Goal: Task Accomplishment & Management: Manage account settings

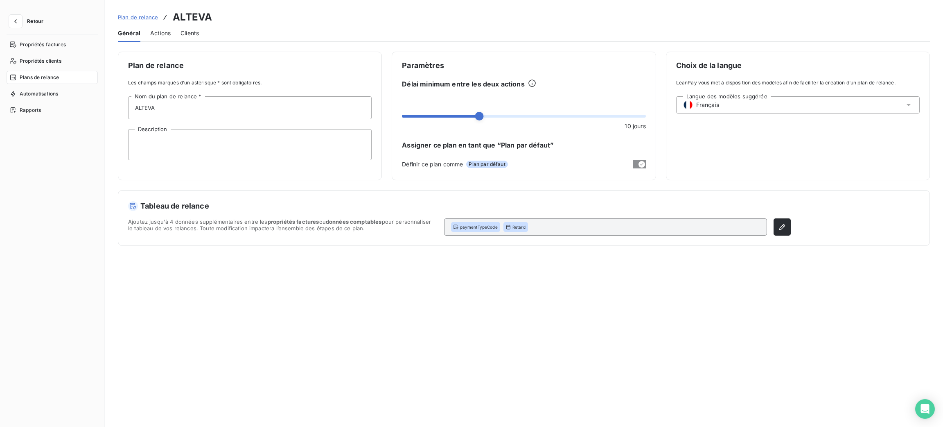
click at [29, 19] on span "Retour" at bounding box center [35, 21] width 16 height 5
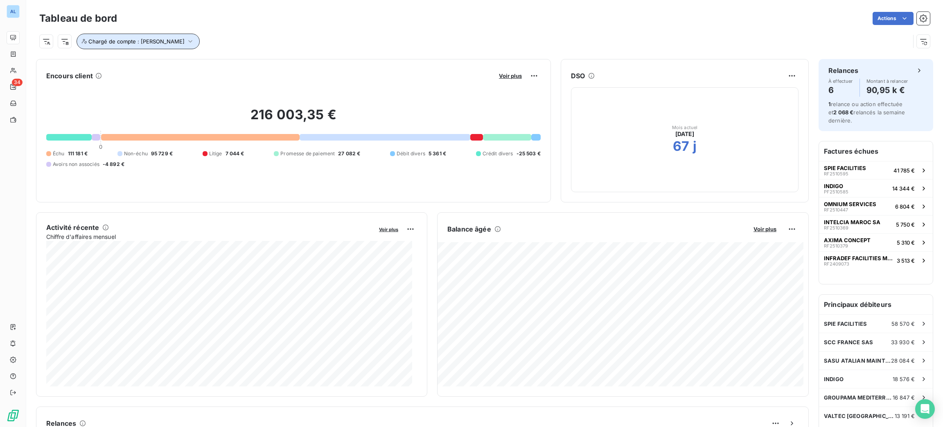
click at [147, 41] on span "Chargé de compte : [PERSON_NAME]" at bounding box center [136, 41] width 96 height 7
click at [237, 63] on icon at bounding box center [239, 62] width 5 height 5
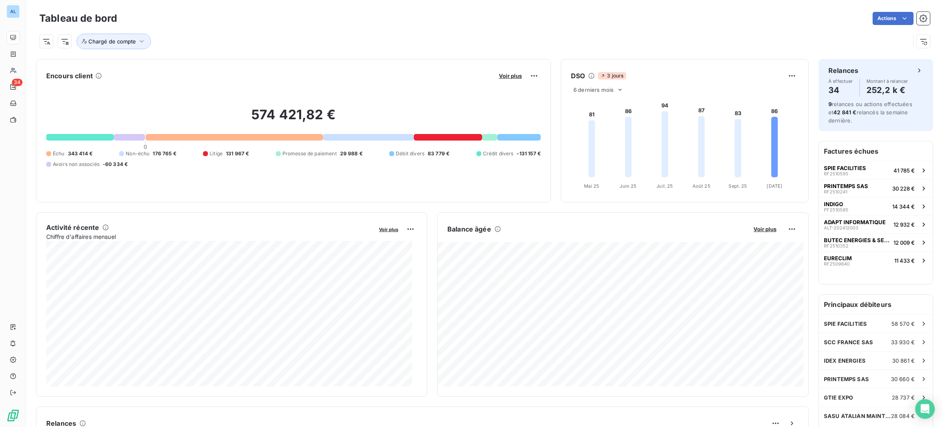
click at [255, 21] on div "Actions" at bounding box center [528, 18] width 803 height 13
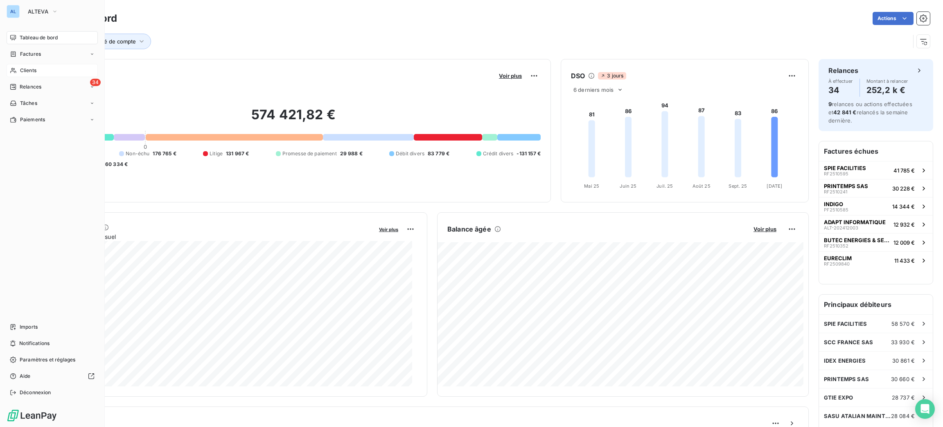
click at [10, 67] on icon at bounding box center [13, 70] width 7 height 7
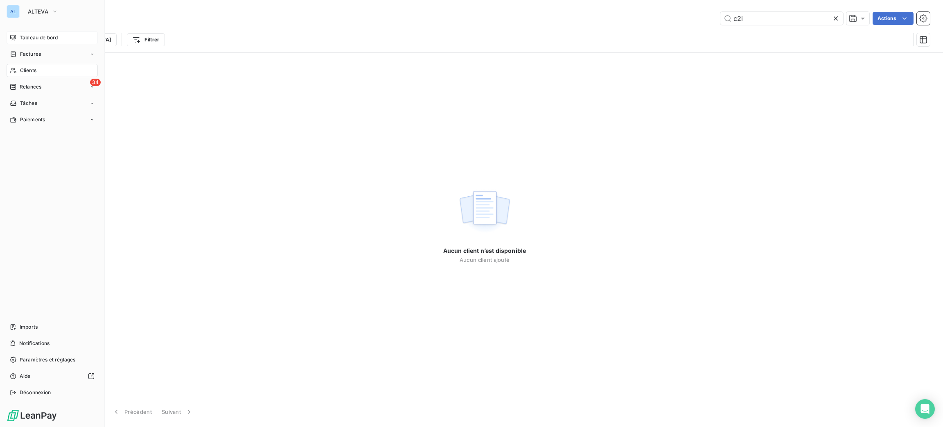
click at [31, 35] on span "Tableau de bord" at bounding box center [39, 37] width 38 height 7
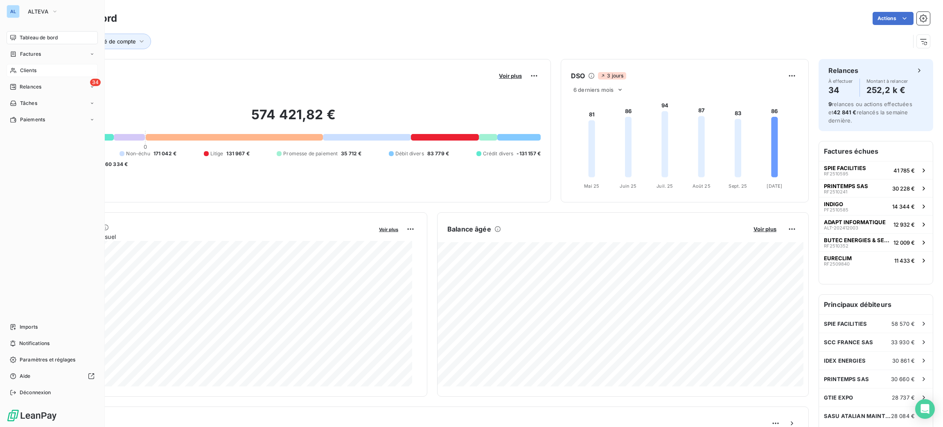
click at [45, 74] on div "Clients" at bounding box center [52, 70] width 91 height 13
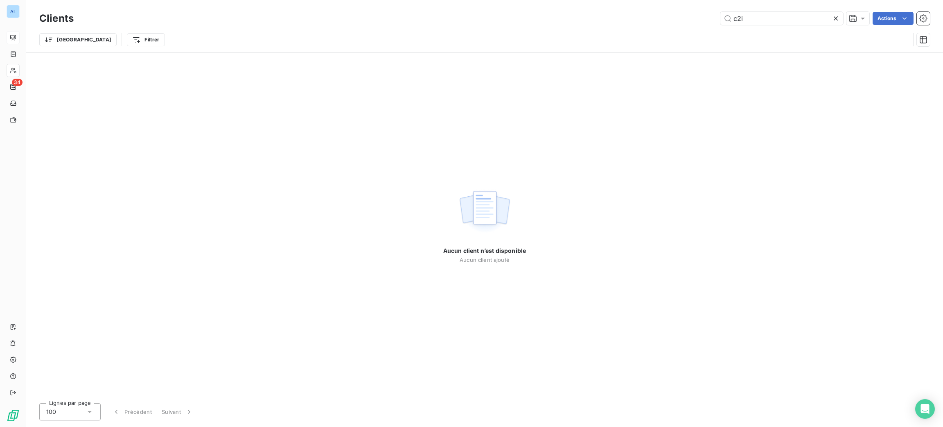
drag, startPoint x: 778, startPoint y: 21, endPoint x: 695, endPoint y: 13, distance: 83.5
click at [696, 14] on div "c2i Actions" at bounding box center [507, 18] width 847 height 13
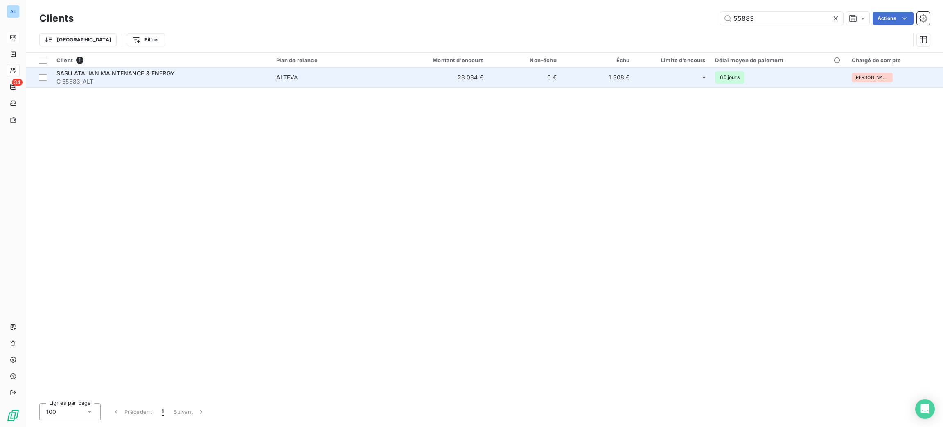
type input "55883"
click at [188, 70] on td "SASU ATALIAN MAINTENANCE & ENERGY C_55883_ALT" at bounding box center [162, 78] width 220 height 20
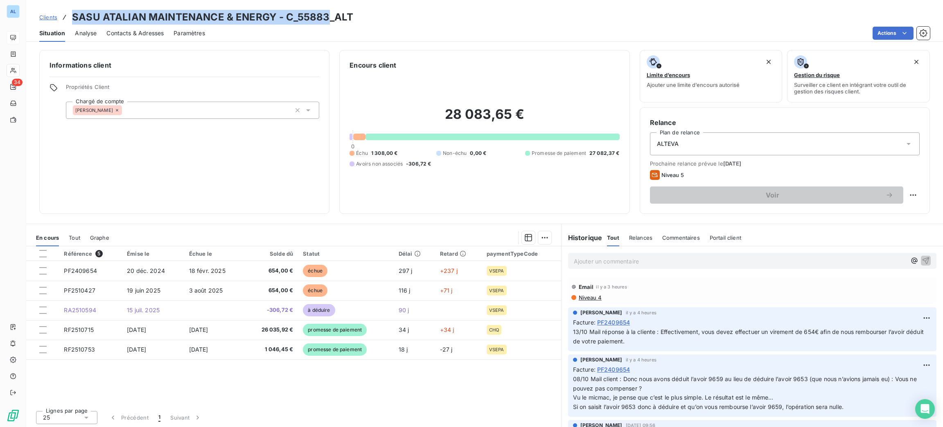
drag, startPoint x: 328, startPoint y: 18, endPoint x: 73, endPoint y: 5, distance: 254.6
click at [73, 5] on div "Clients SASU ATALIAN MAINTENANCE & ENERGY - C_55883_ALT Situation Analyse Conta…" at bounding box center [484, 21] width 917 height 42
copy h3 "SASU ATALIAN MAINTENANCE & ENERGY - C_55883"
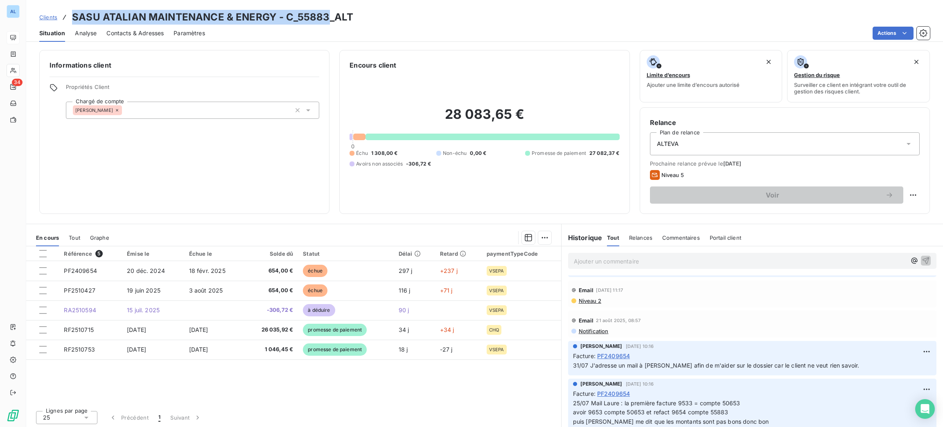
scroll to position [1473, 0]
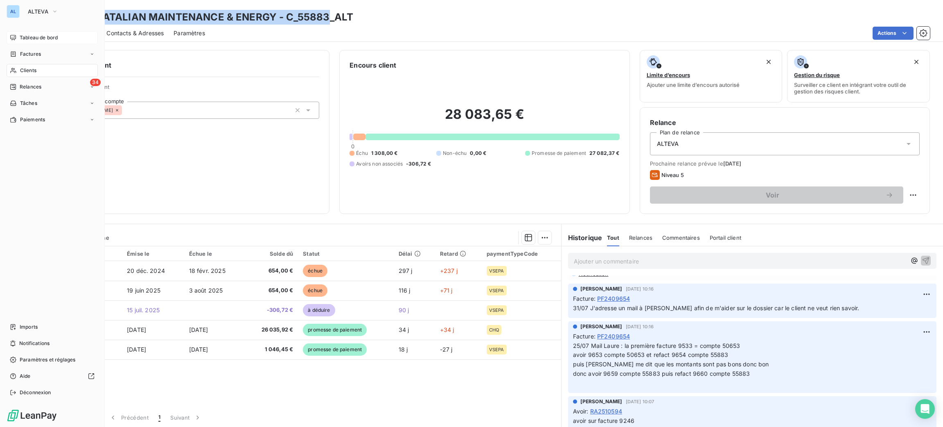
click at [21, 73] on span "Clients" at bounding box center [28, 70] width 16 height 7
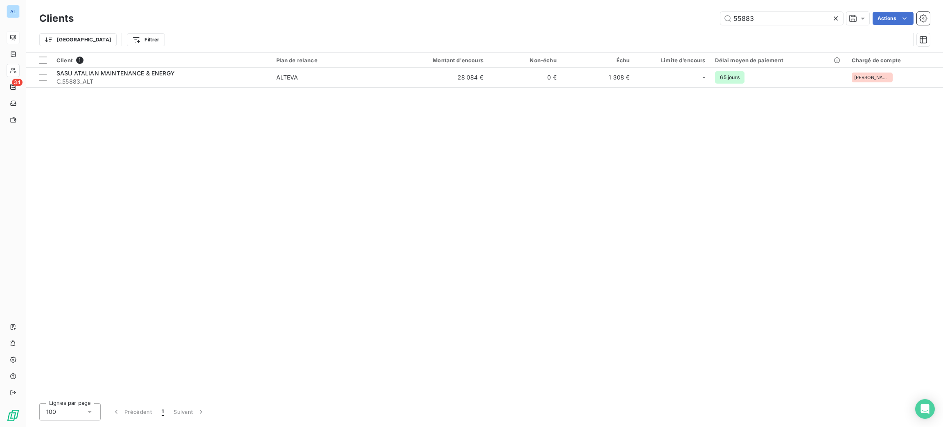
drag, startPoint x: 763, startPoint y: 26, endPoint x: 703, endPoint y: 29, distance: 60.3
click at [705, 32] on div "Clients 55883 Actions Trier Filtrer" at bounding box center [484, 31] width 891 height 43
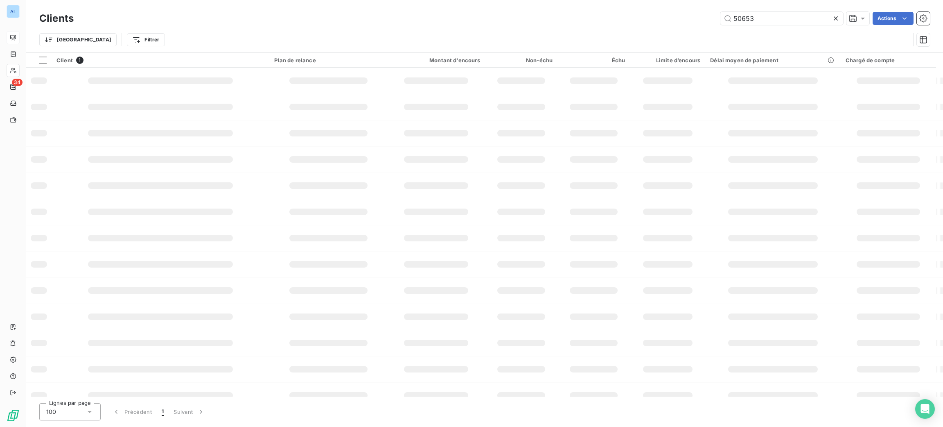
type input "50653"
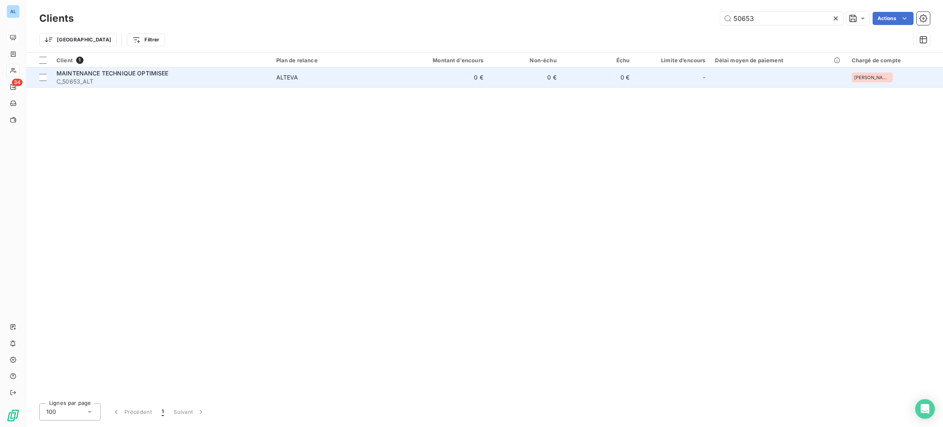
click at [83, 82] on span "C_50653_ALT" at bounding box center [161, 81] width 210 height 8
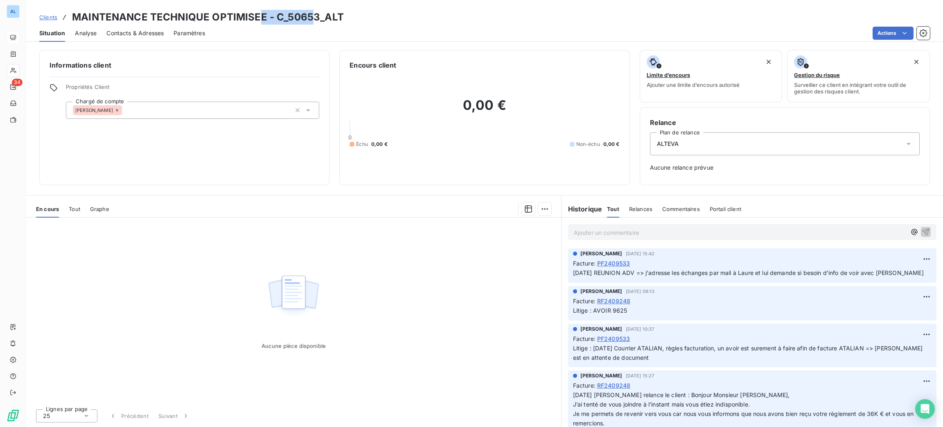
drag, startPoint x: 313, startPoint y: 17, endPoint x: 256, endPoint y: 22, distance: 57.1
click at [256, 22] on h3 "MAINTENANCE TECHNIQUE OPTIMISEE - C_50653_ALT" at bounding box center [208, 17] width 272 height 15
drag, startPoint x: 319, startPoint y: 17, endPoint x: 65, endPoint y: 14, distance: 253.4
click at [65, 14] on div "Clients MAINTENANCE TECHNIQUE OPTIMISEE - C_50653_ALT" at bounding box center [191, 17] width 305 height 15
copy h3 "MAINTENANCE TECHNIQUE OPTIMISEE - C_50653"
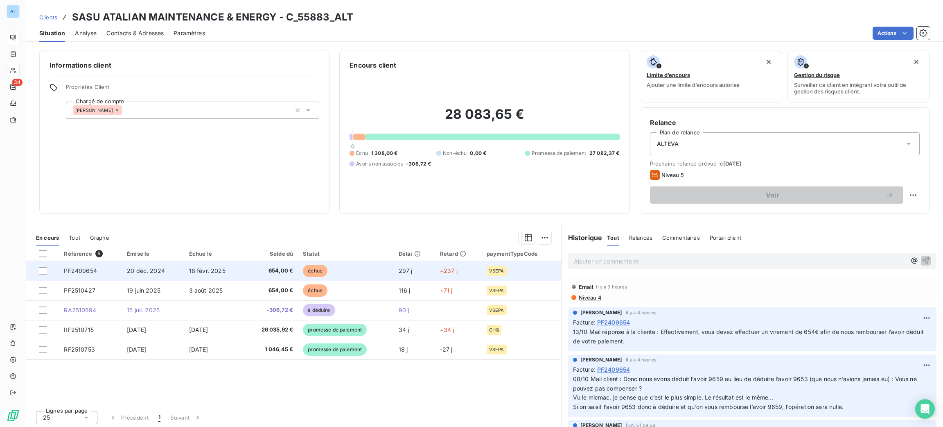
click at [270, 271] on span "654,00 €" at bounding box center [271, 271] width 44 height 8
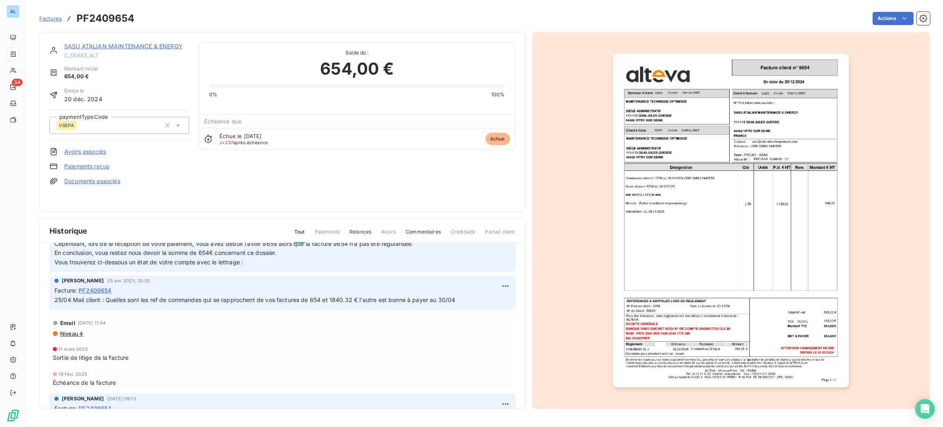
scroll to position [1774, 0]
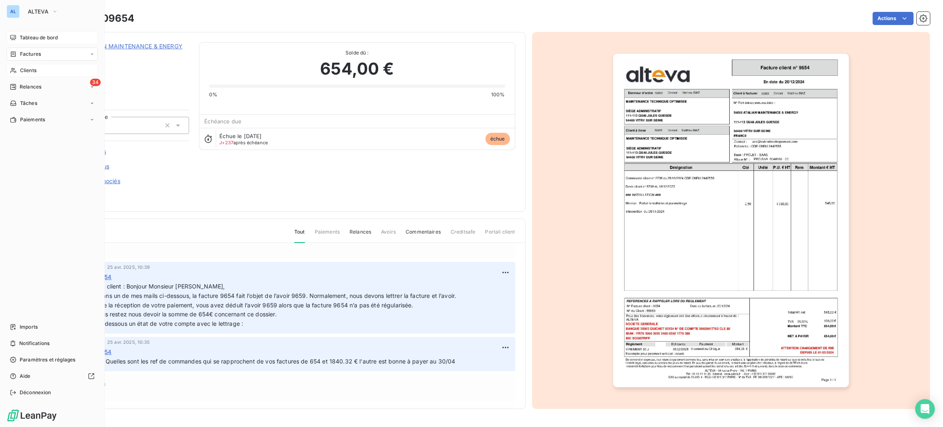
click at [26, 68] on span "Clients" at bounding box center [28, 70] width 16 height 7
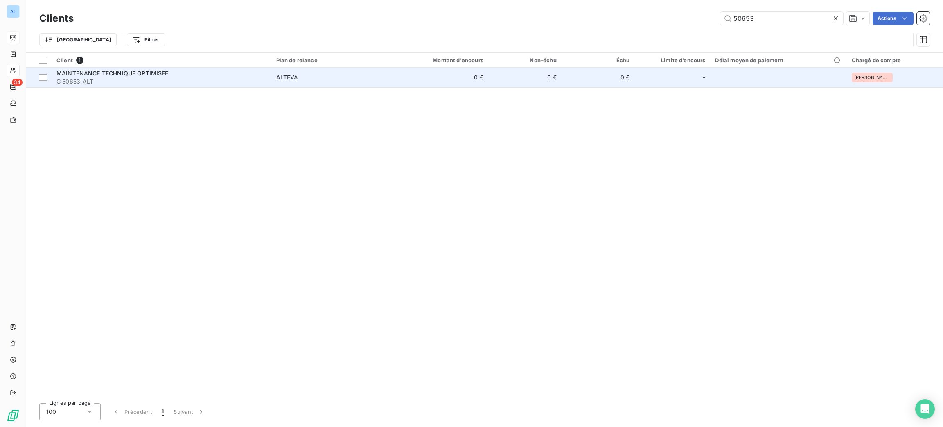
click at [140, 81] on span "C_50653_ALT" at bounding box center [161, 81] width 210 height 8
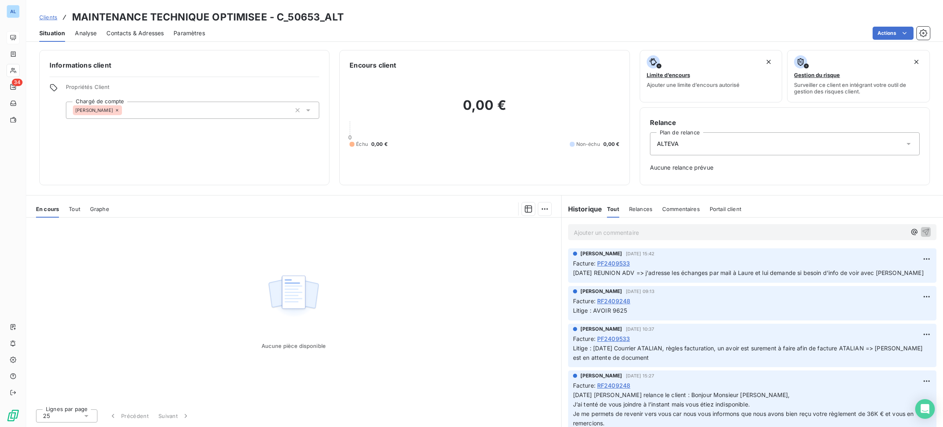
click at [262, 16] on h3 "MAINTENANCE TECHNIQUE OPTIMISEE - C_50653_ALT" at bounding box center [208, 17] width 272 height 15
click at [264, 16] on h3 "MAINTENANCE TECHNIQUE OPTIMISEE - C_50653_ALT" at bounding box center [208, 17] width 272 height 15
click at [267, 16] on h3 "MAINTENANCE TECHNIQUE OPTIMISEE - C_50653_ALT" at bounding box center [208, 17] width 272 height 15
drag, startPoint x: 264, startPoint y: 15, endPoint x: 72, endPoint y: 15, distance: 192.0
click at [72, 15] on h3 "MAINTENANCE TECHNIQUE OPTIMISEE - C_50653_ALT" at bounding box center [208, 17] width 272 height 15
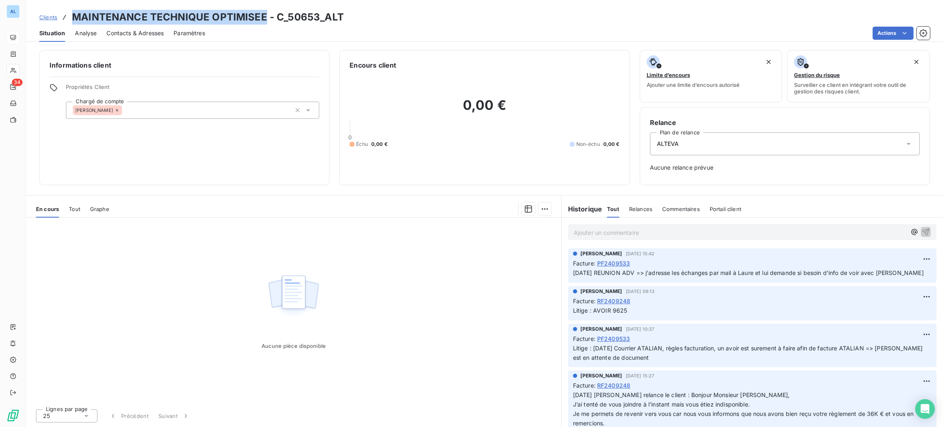
copy h3 "MAINTENANCE TECHNIQUE OPTIMISEE"
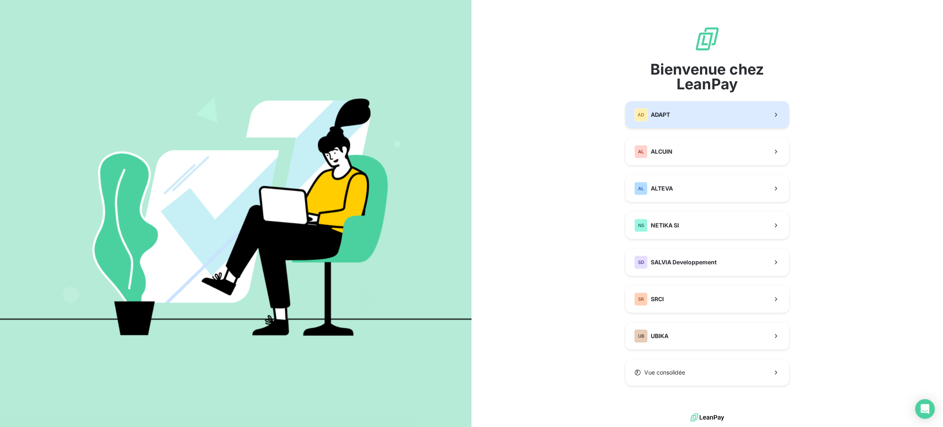
click at [667, 124] on button "AD ADAPT" at bounding box center [708, 114] width 164 height 27
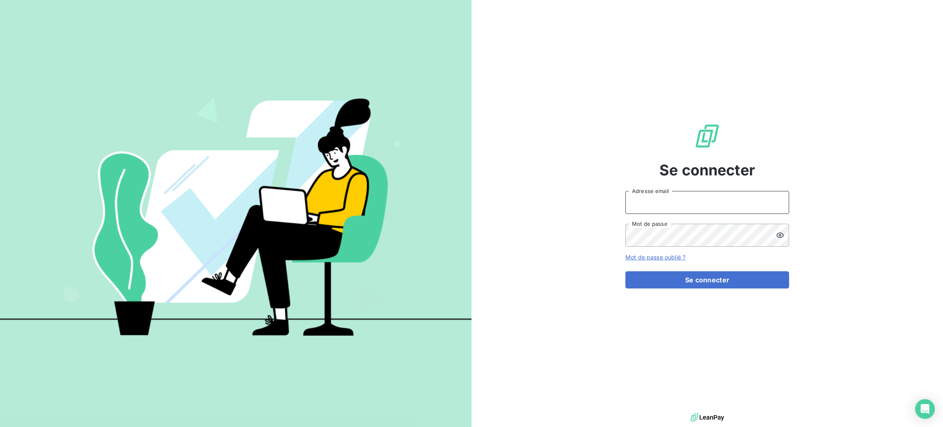
type input "e.barthelemy@salviadeveloppement.com"
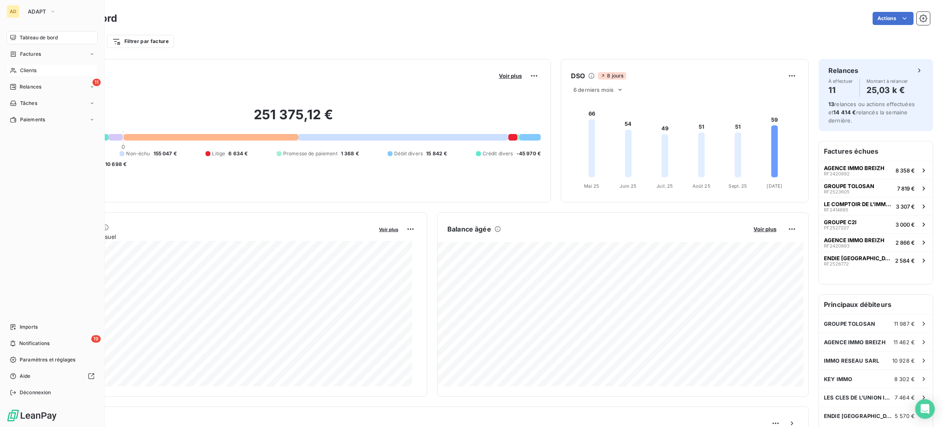
click at [22, 70] on span "Clients" at bounding box center [28, 70] width 16 height 7
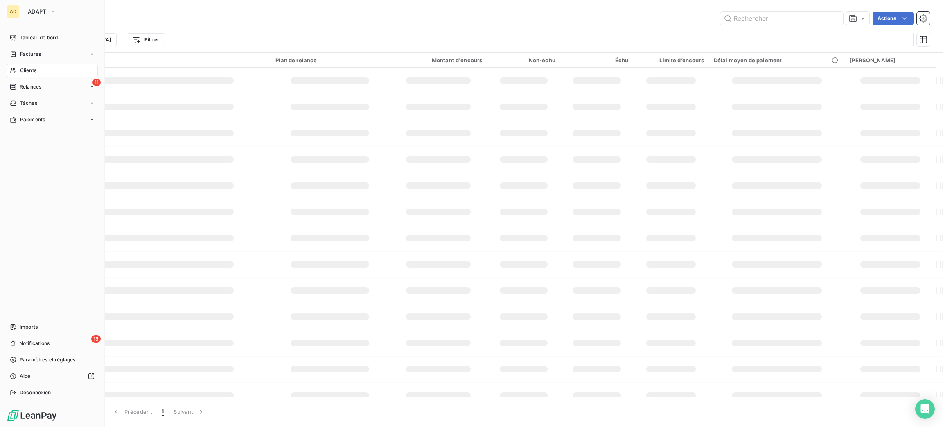
click at [26, 70] on span "Clients" at bounding box center [28, 70] width 16 height 7
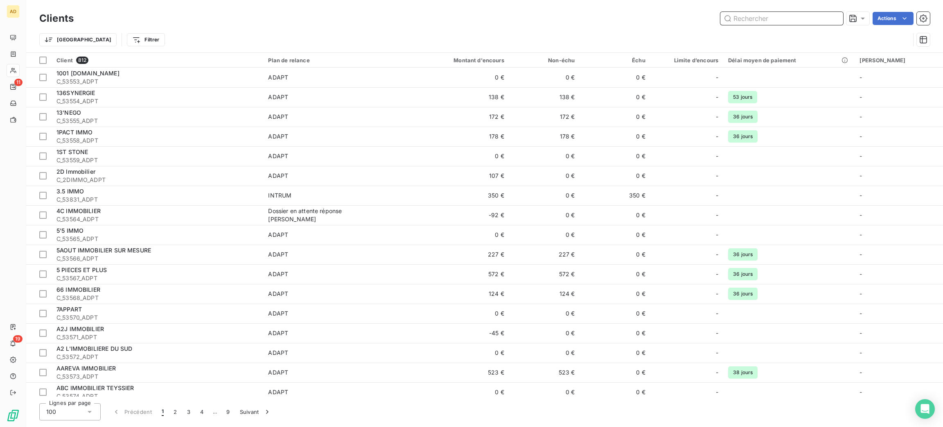
click at [767, 22] on input "text" at bounding box center [782, 18] width 123 height 13
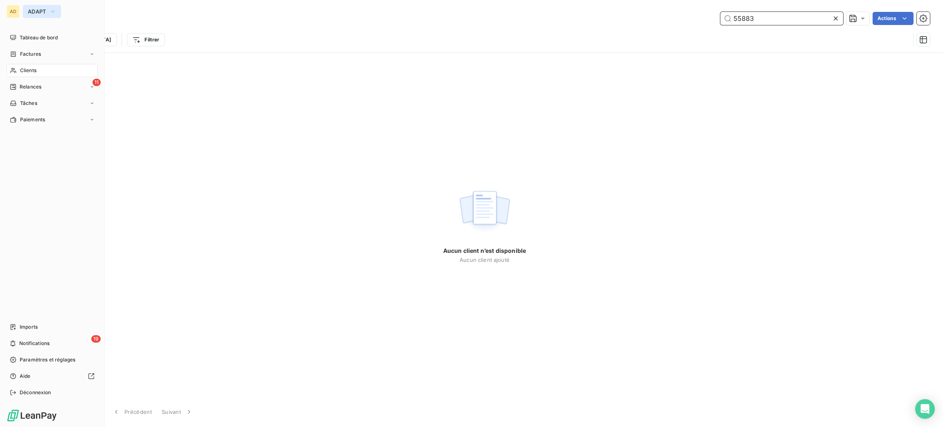
type input "55883"
click at [46, 12] on span "ADAPT" at bounding box center [37, 11] width 18 height 7
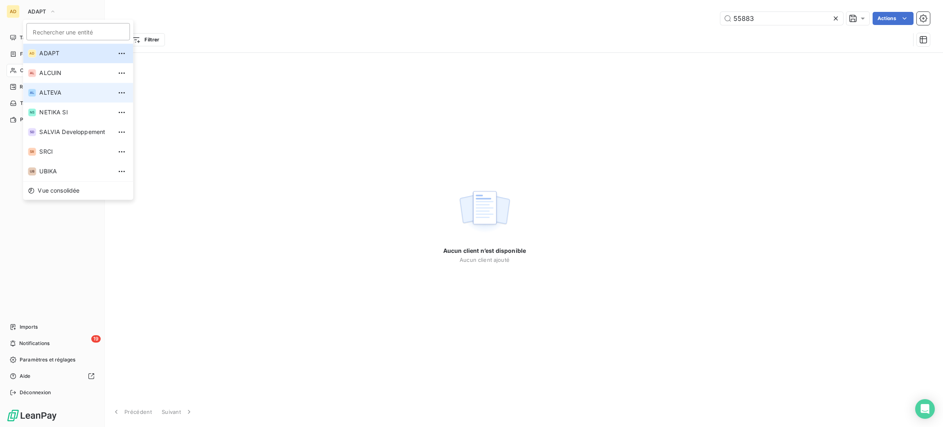
click at [81, 93] on span "ALTEVA" at bounding box center [75, 92] width 72 height 8
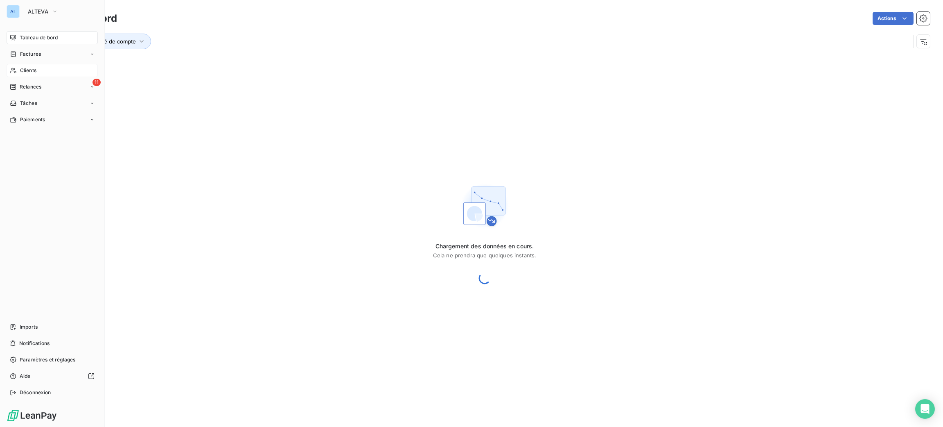
click at [30, 72] on span "Clients" at bounding box center [28, 70] width 16 height 7
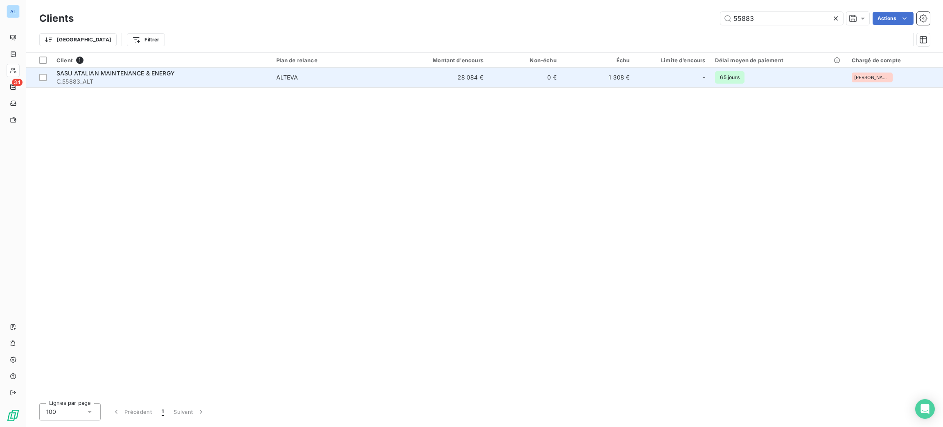
click at [269, 82] on td "SASU ATALIAN MAINTENANCE & ENERGY C_55883_ALT" at bounding box center [162, 78] width 220 height 20
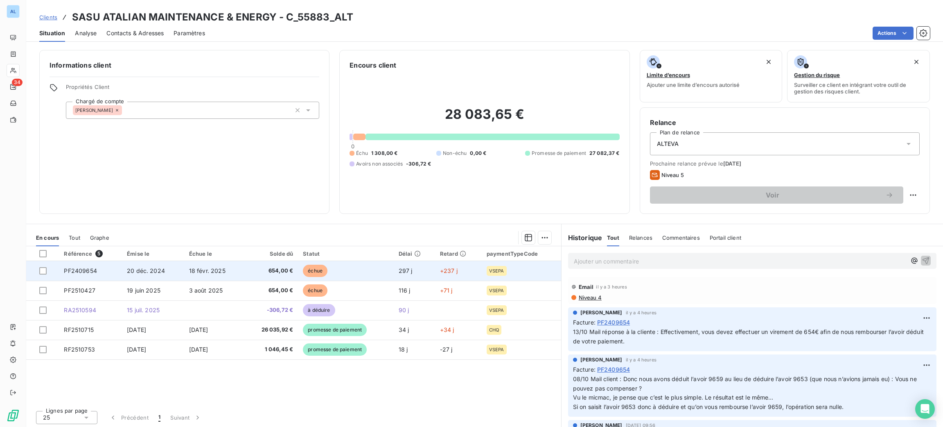
click at [184, 270] on td "18 févr. 2025" at bounding box center [214, 271] width 60 height 20
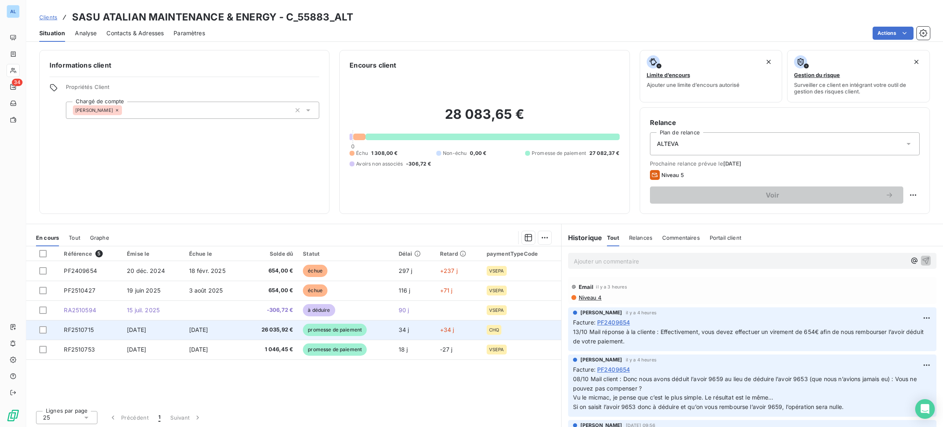
scroll to position [1, 0]
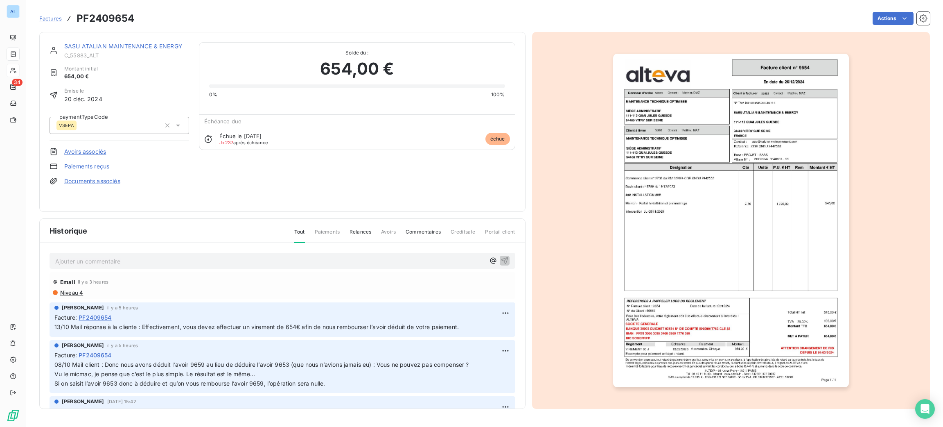
click at [253, 260] on p "Ajouter un commentaire ﻿" at bounding box center [270, 261] width 430 height 10
click at [135, 265] on div "13/10 M" at bounding box center [283, 260] width 466 height 15
click at [140, 260] on p "13/10 M" at bounding box center [270, 260] width 430 height 9
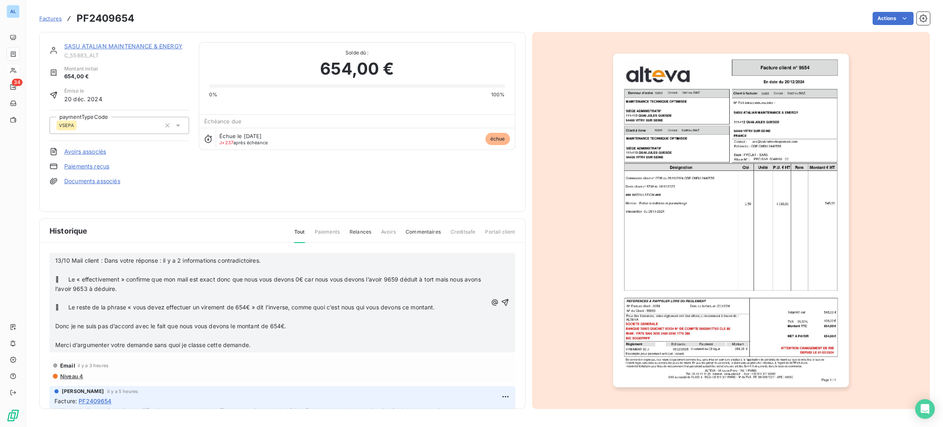
click at [104, 338] on p "﻿" at bounding box center [271, 335] width 432 height 9
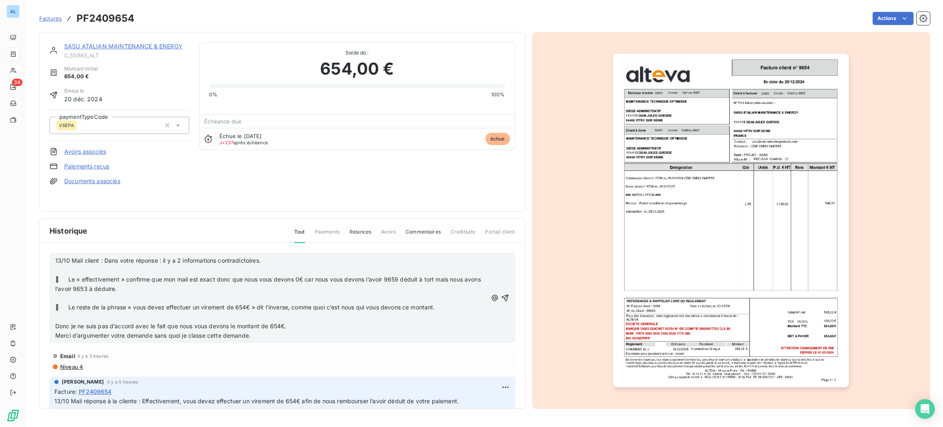
click at [100, 314] on p "﻿" at bounding box center [271, 316] width 432 height 9
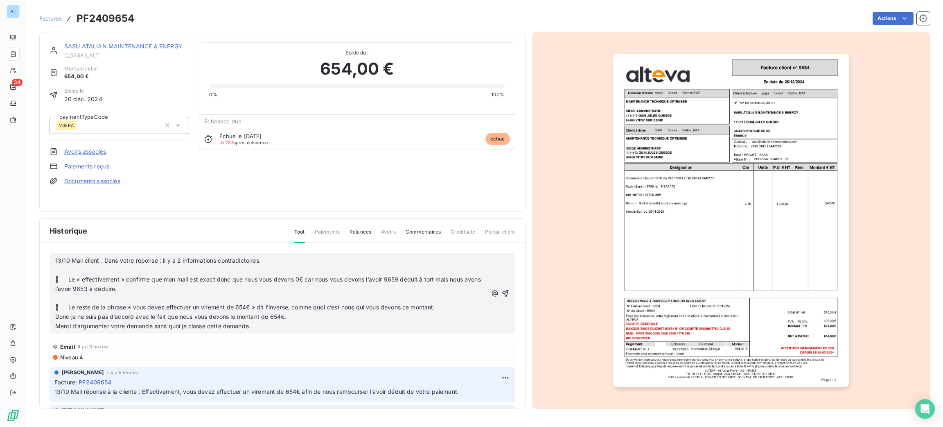
click at [100, 268] on p "﻿" at bounding box center [271, 269] width 432 height 9
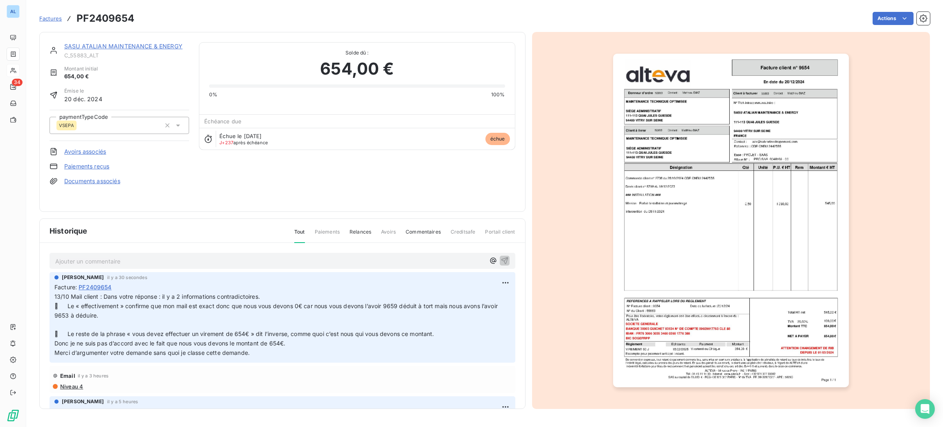
click at [114, 258] on p "Ajouter un commentaire ﻿" at bounding box center [270, 261] width 430 height 10
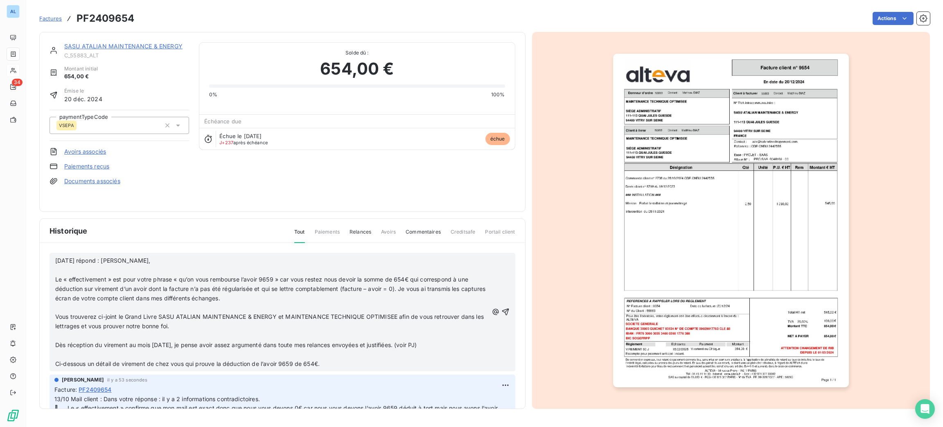
click at [151, 345] on span "Dès réception du virement au mois mars 2025, je pense avoir assez argumenté dan…" at bounding box center [236, 344] width 362 height 7
click at [151, 350] on p "﻿" at bounding box center [271, 354] width 433 height 9
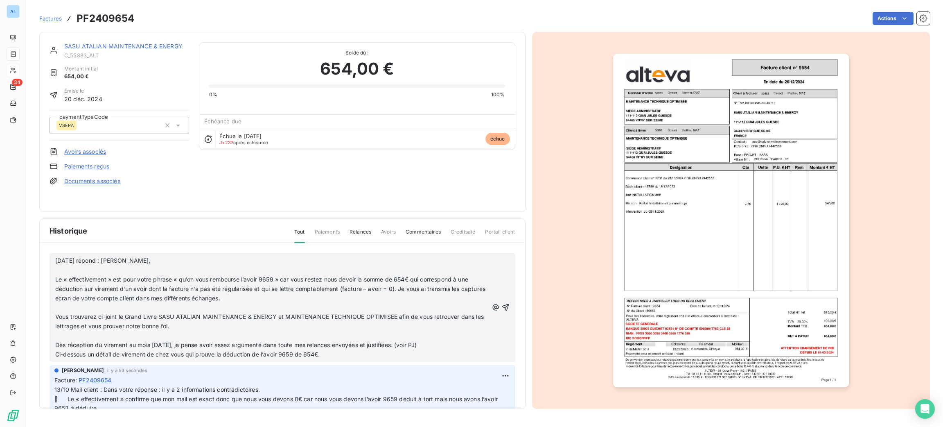
click at [140, 328] on p "Vous trouverez ci-joint le Grand Livre SASU ATALIAN MAINTENANCE & ENERGY et MAI…" at bounding box center [271, 321] width 433 height 19
click at [139, 335] on p "﻿" at bounding box center [271, 335] width 433 height 9
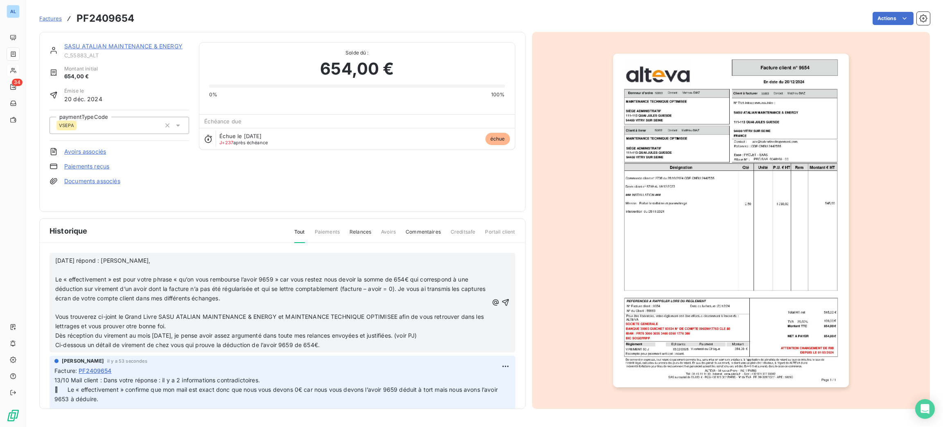
click at [99, 256] on p "13/10 Je répond : Madame," at bounding box center [271, 260] width 433 height 9
click at [147, 307] on p "﻿" at bounding box center [271, 307] width 433 height 9
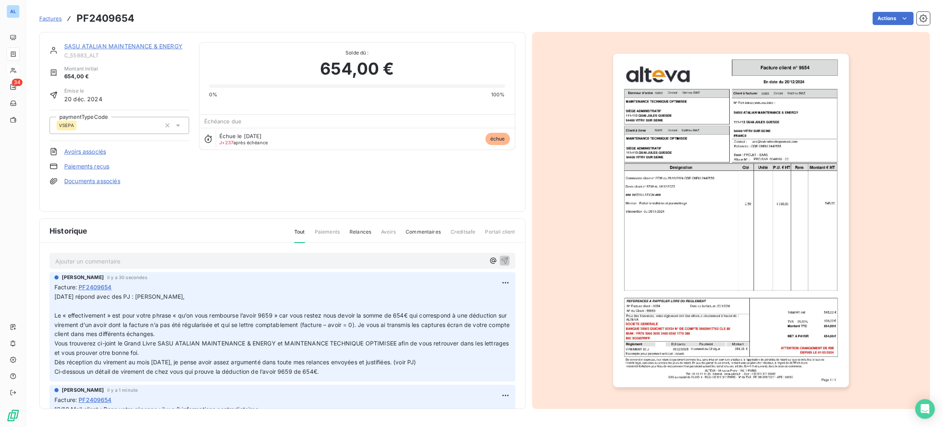
scroll to position [61, 0]
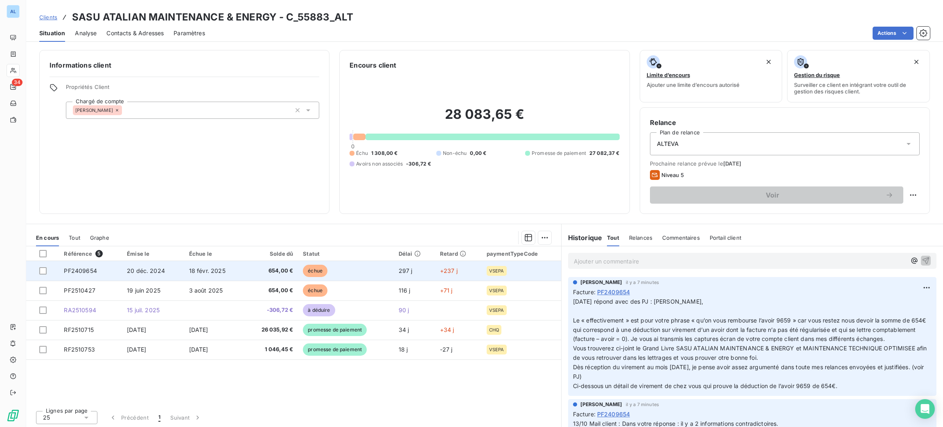
click at [318, 262] on td "échue" at bounding box center [346, 271] width 96 height 20
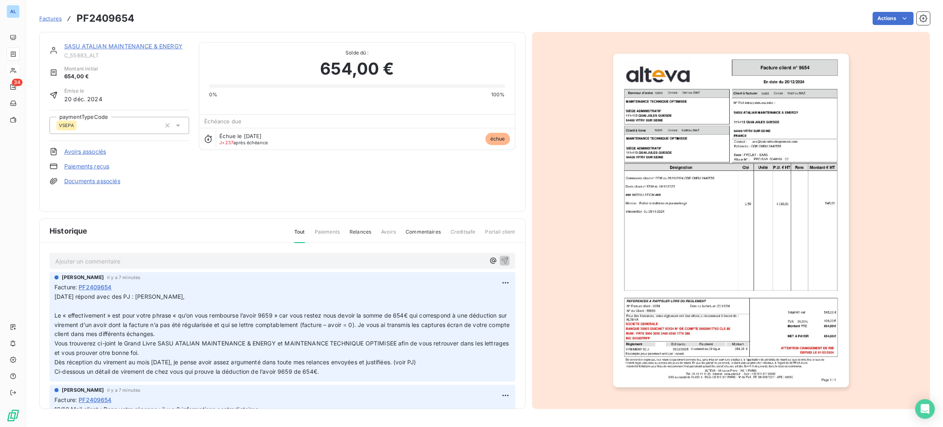
click at [186, 258] on p "Ajouter un commentaire ﻿" at bounding box center [270, 261] width 430 height 10
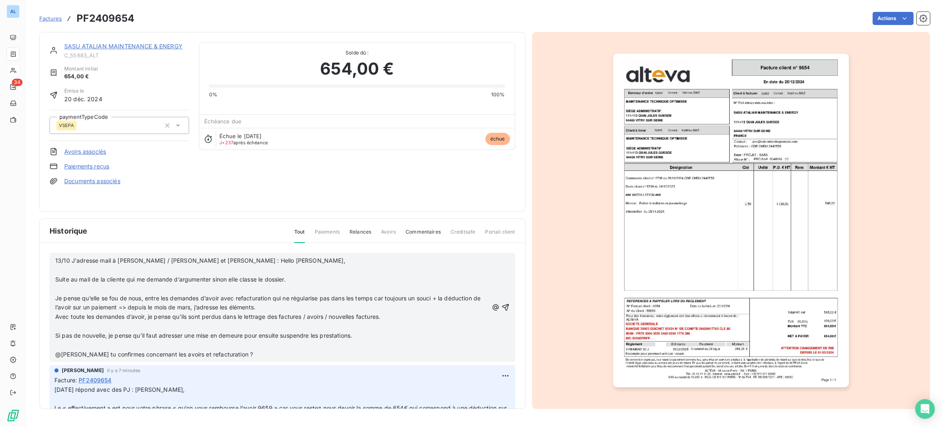
click at [124, 287] on p "﻿" at bounding box center [271, 288] width 433 height 9
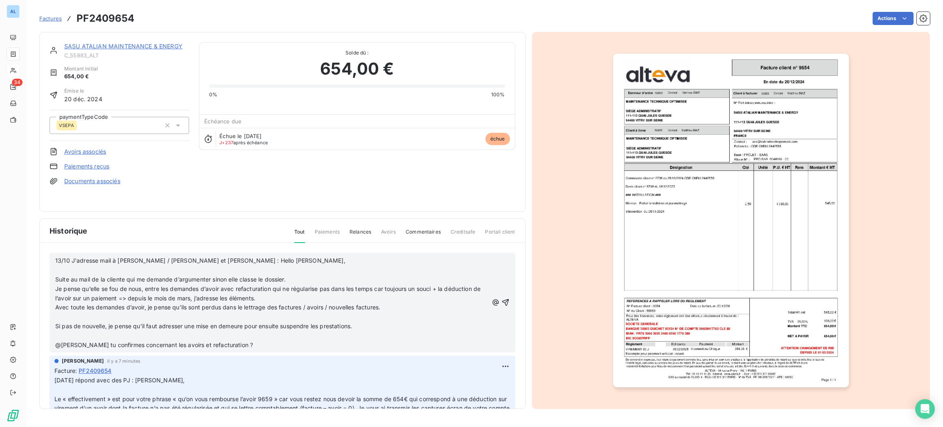
click at [125, 267] on p "﻿" at bounding box center [271, 269] width 433 height 9
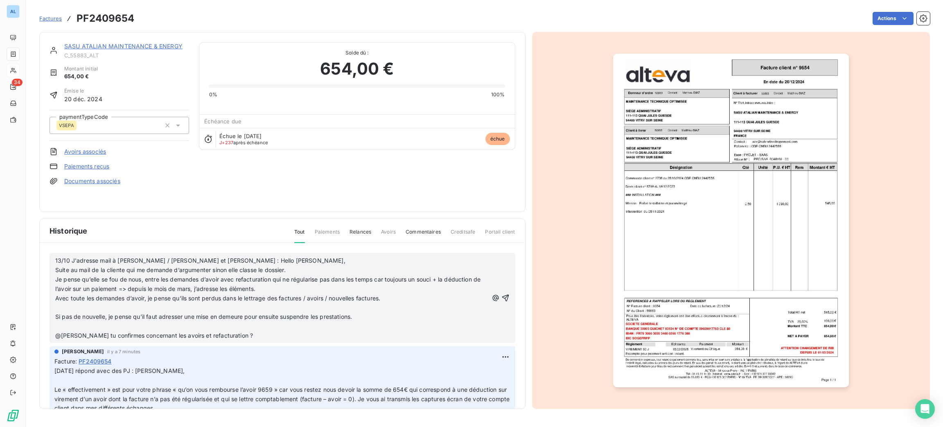
click at [125, 307] on p "﻿" at bounding box center [271, 307] width 433 height 9
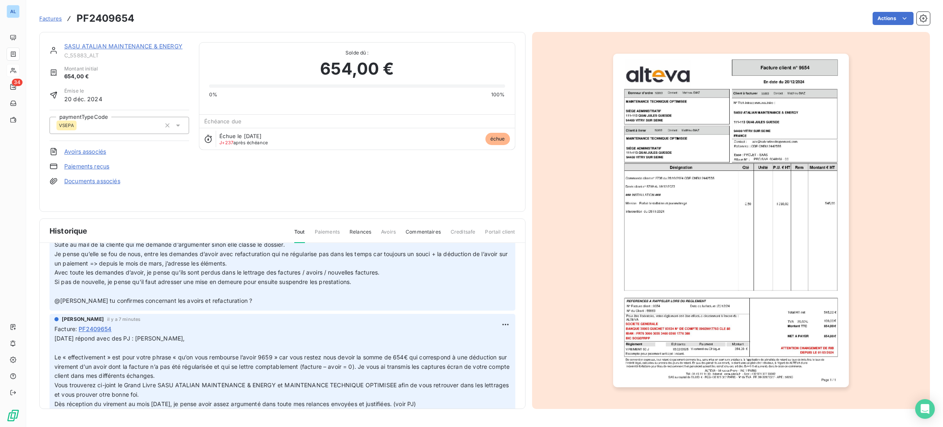
scroll to position [123, 0]
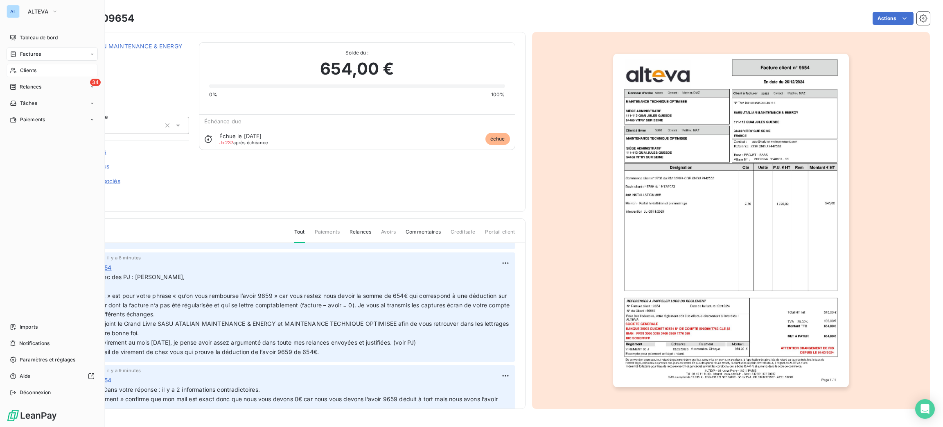
click at [38, 67] on div "Clients" at bounding box center [52, 70] width 91 height 13
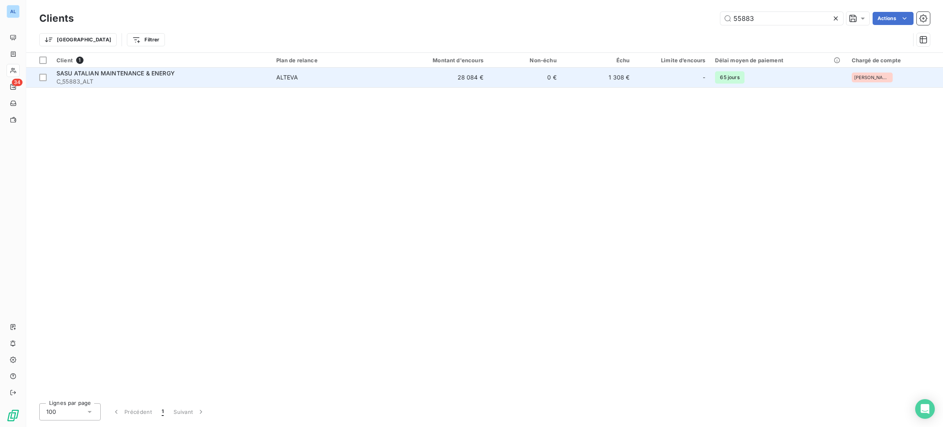
click at [119, 80] on span "C_55883_ALT" at bounding box center [161, 81] width 210 height 8
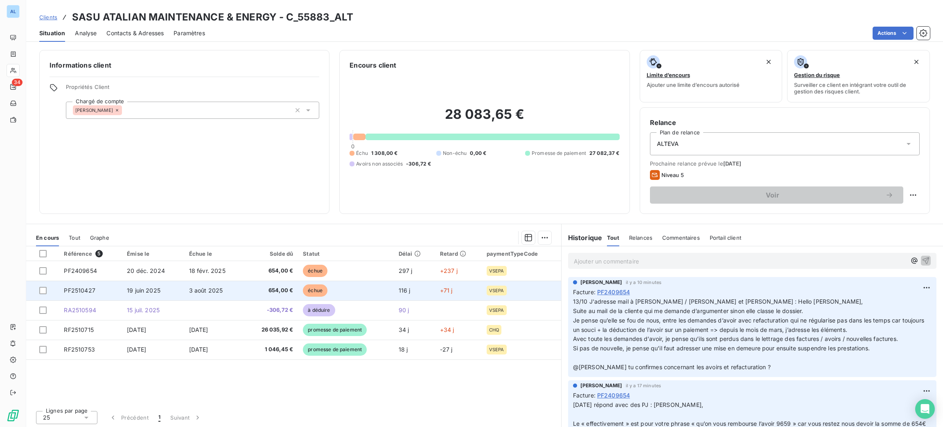
click at [207, 291] on span "3 août 2025" at bounding box center [206, 290] width 34 height 7
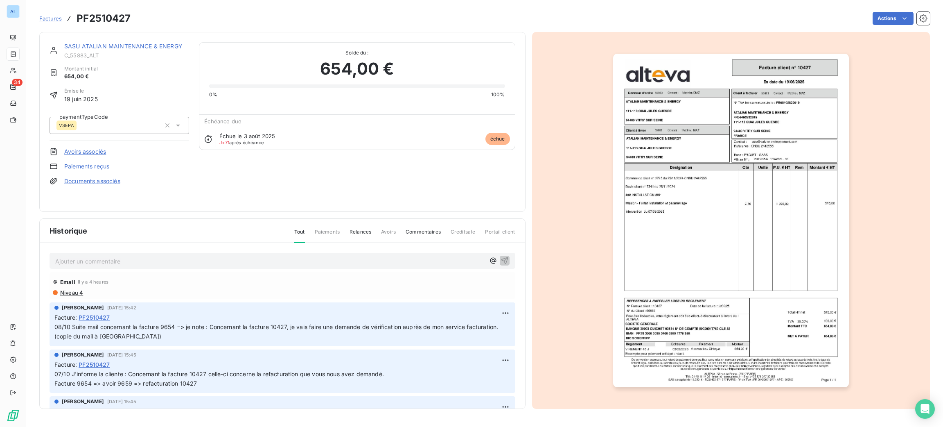
click at [704, 200] on img "button" at bounding box center [731, 220] width 236 height 333
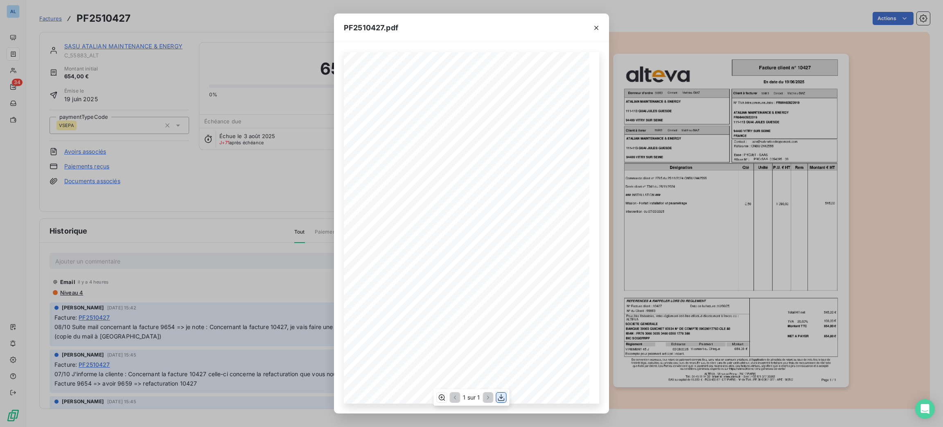
click at [498, 398] on icon "button" at bounding box center [501, 397] width 7 height 7
click at [592, 30] on icon "button" at bounding box center [596, 28] width 8 height 8
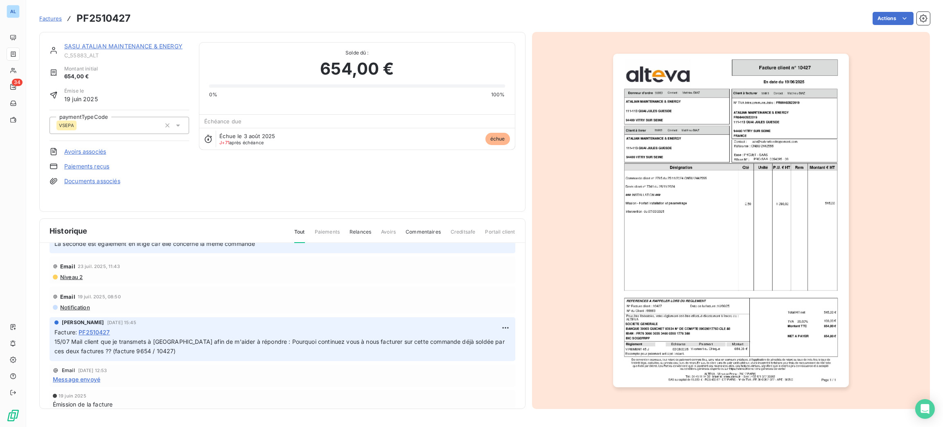
scroll to position [392, 0]
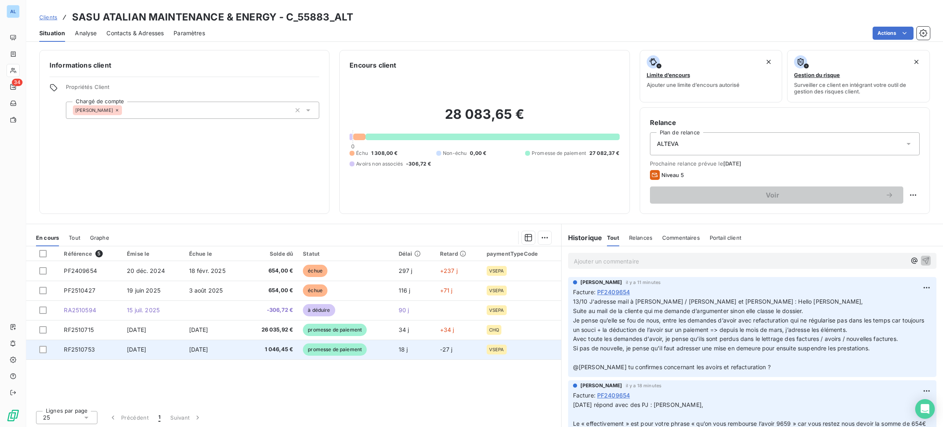
click at [366, 341] on td "promesse de paiement" at bounding box center [346, 349] width 96 height 20
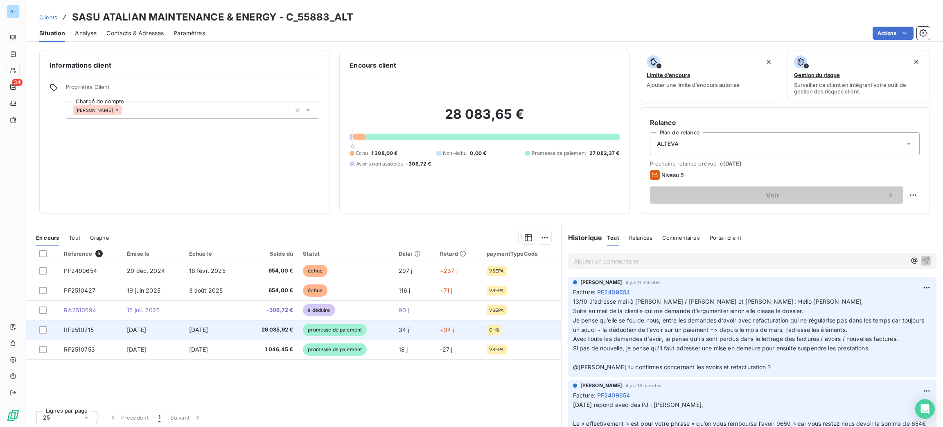
click at [255, 337] on td "26 035,92 €" at bounding box center [271, 330] width 54 height 20
click at [269, 333] on span "26 035,92 €" at bounding box center [271, 329] width 44 height 8
click at [240, 335] on td "[DATE]" at bounding box center [214, 330] width 60 height 20
click at [291, 336] on td "26 035,92 €" at bounding box center [271, 330] width 54 height 20
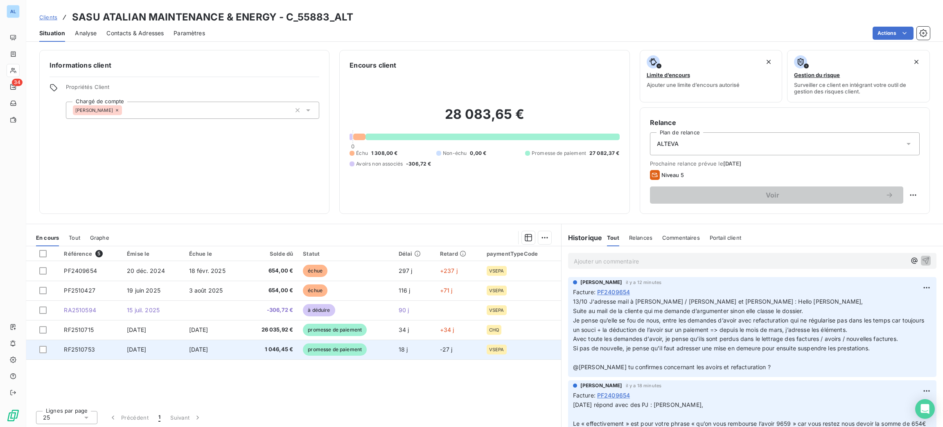
click at [271, 348] on span "1 046,45 €" at bounding box center [271, 349] width 44 height 8
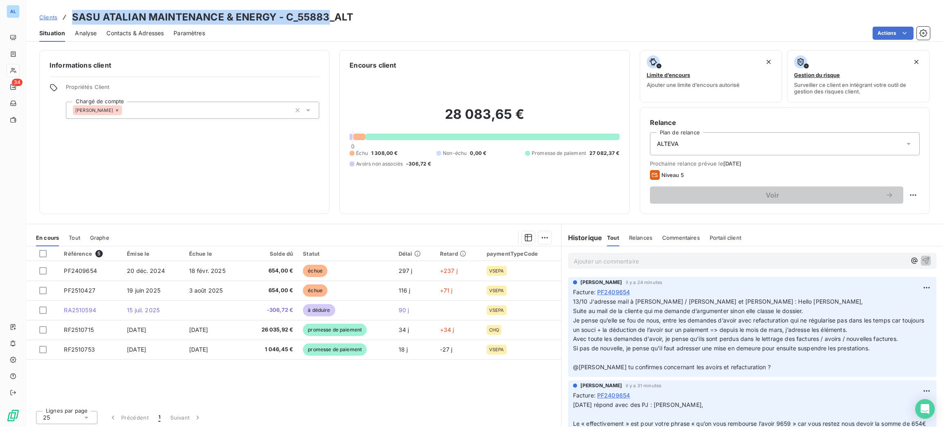
drag, startPoint x: 328, startPoint y: 16, endPoint x: 70, endPoint y: -2, distance: 259.3
click at [70, 0] on html "AL 34 Clients SASU ATALIAN MAINTENANCE & ENERGY - C_55883_ALT Situation Analyse…" at bounding box center [471, 213] width 943 height 427
copy h3 "SASU ATALIAN MAINTENANCE & ENERGY - C_55883"
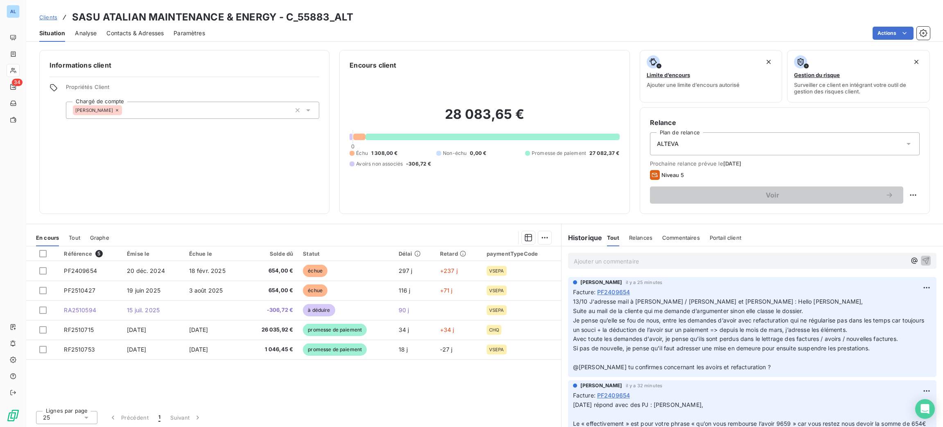
click at [580, 254] on div "Ajouter un commentaire ﻿" at bounding box center [752, 261] width 368 height 16
click at [579, 262] on p "Ajouter un commentaire ﻿" at bounding box center [740, 261] width 332 height 10
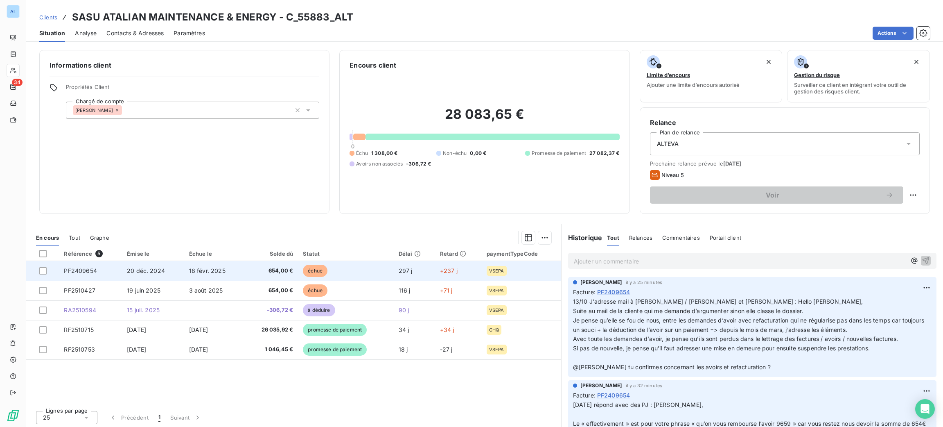
click at [327, 269] on td "échue" at bounding box center [346, 271] width 96 height 20
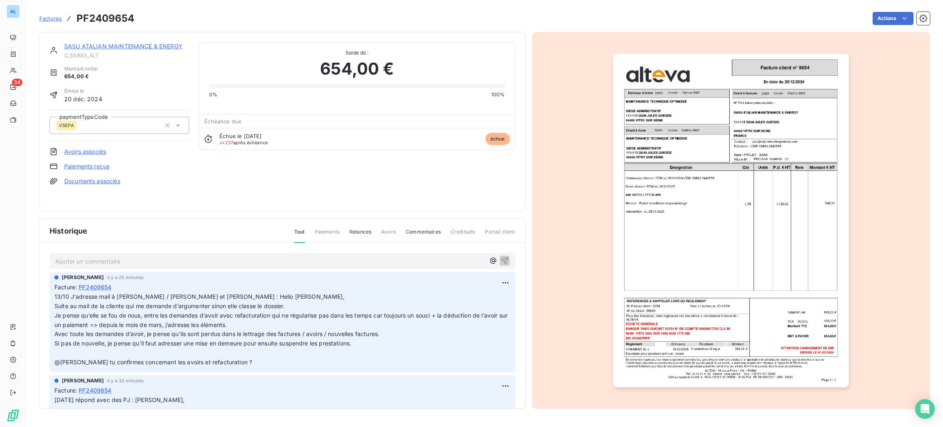
click at [172, 257] on p "Ajouter un commentaire ﻿" at bounding box center [270, 261] width 430 height 10
click at [405, 259] on span "13/10 Je renvoi un mail car après vérification dans les mails, elle précise qu'…" at bounding box center [250, 260] width 391 height 7
click at [465, 257] on p "13/10 Je renvoi un mail car après vérification dans les mails, elle précise qu'…" at bounding box center [270, 260] width 430 height 9
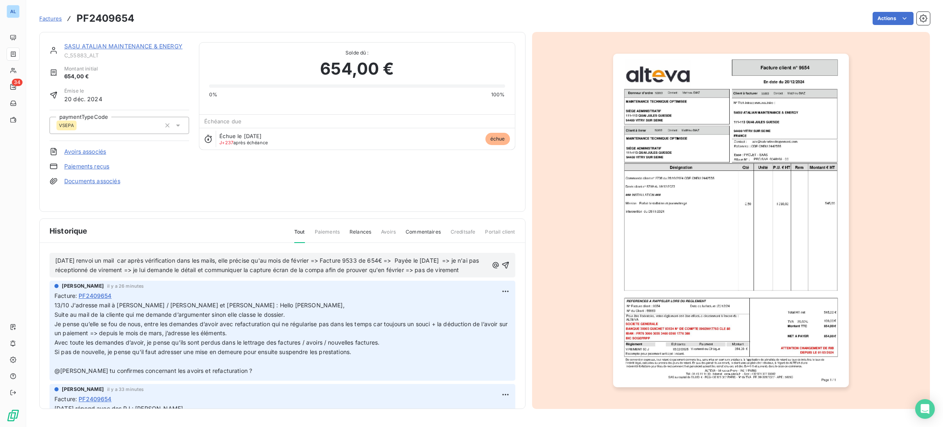
click at [268, 269] on span "13/10 Je renvoi un mail car après vérification dans les mails, elle précise qu'…" at bounding box center [268, 265] width 426 height 16
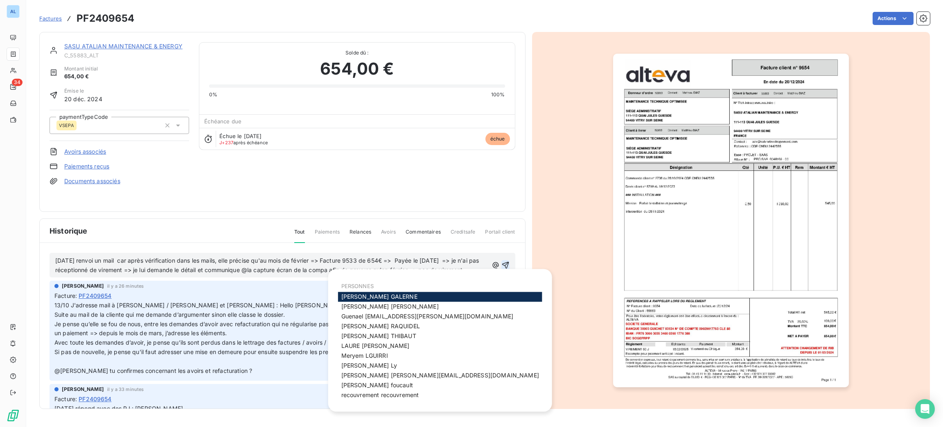
drag, startPoint x: 489, startPoint y: 265, endPoint x: 497, endPoint y: 267, distance: 7.8
click at [497, 267] on div "13/10 Je renvoi un mail car après vérification dans les mails, elle précise qu'…" at bounding box center [282, 265] width 454 height 20
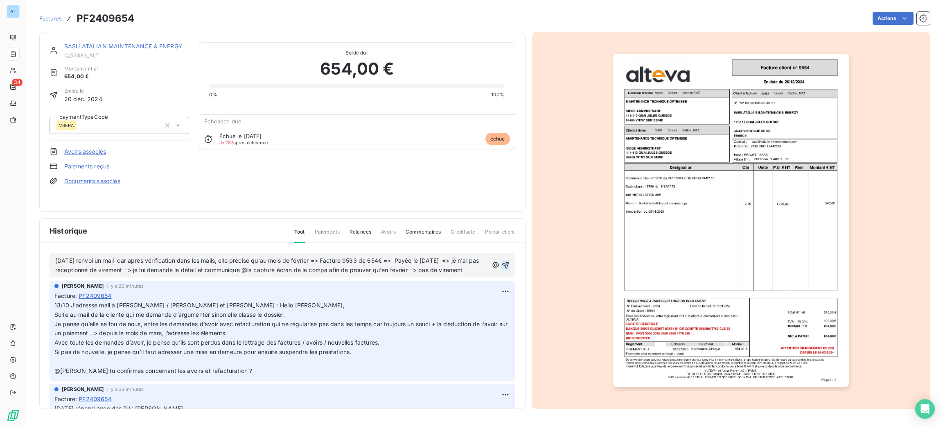
click at [502, 267] on icon "button" at bounding box center [505, 265] width 7 height 7
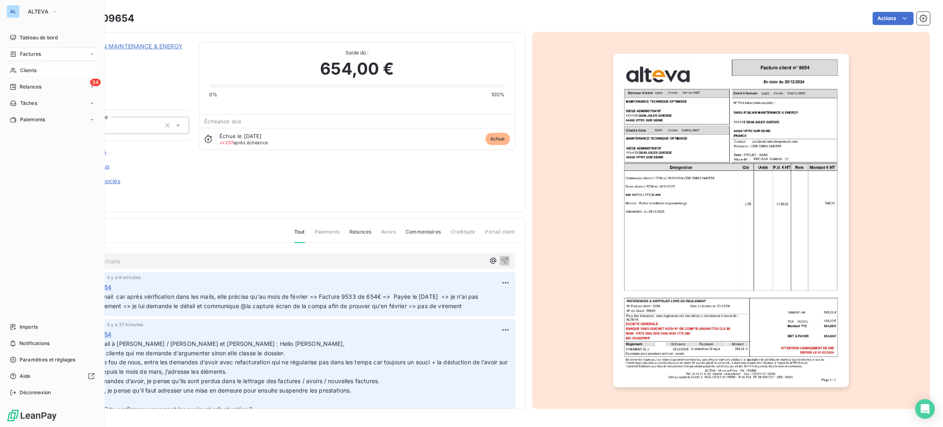
click at [37, 72] on div "Clients" at bounding box center [52, 70] width 91 height 13
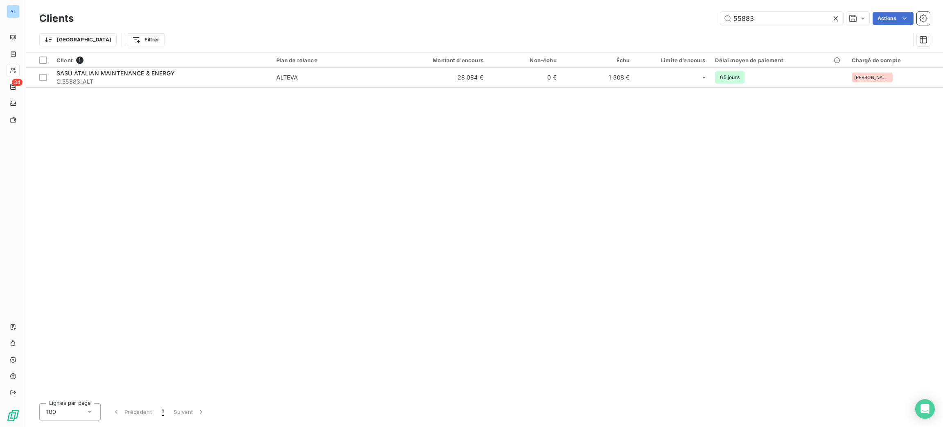
drag, startPoint x: 766, startPoint y: 18, endPoint x: 674, endPoint y: 1, distance: 93.3
click at [691, 7] on div "Clients 55883 Actions Trier Filtrer" at bounding box center [484, 26] width 917 height 52
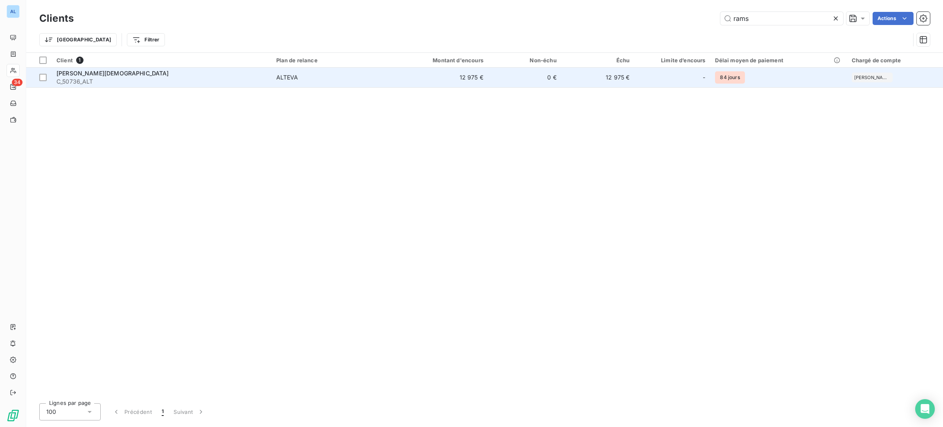
type input "rams"
click at [368, 75] on span "ALTEVA" at bounding box center [330, 77] width 109 height 8
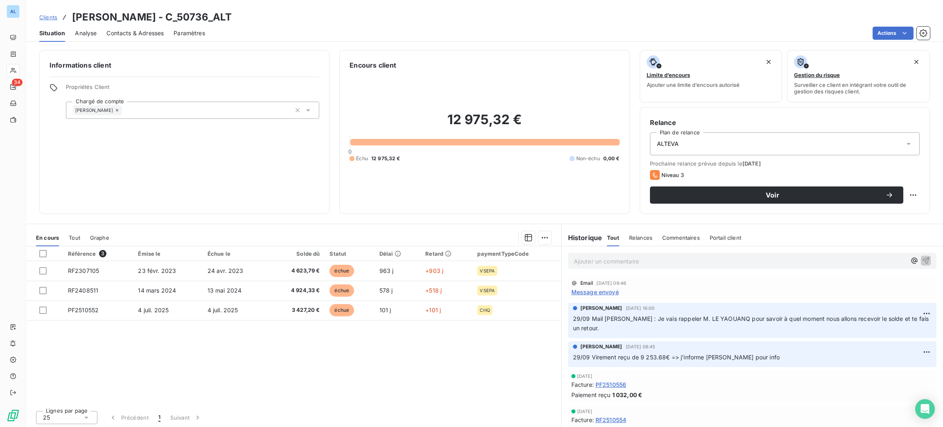
scroll to position [61, 0]
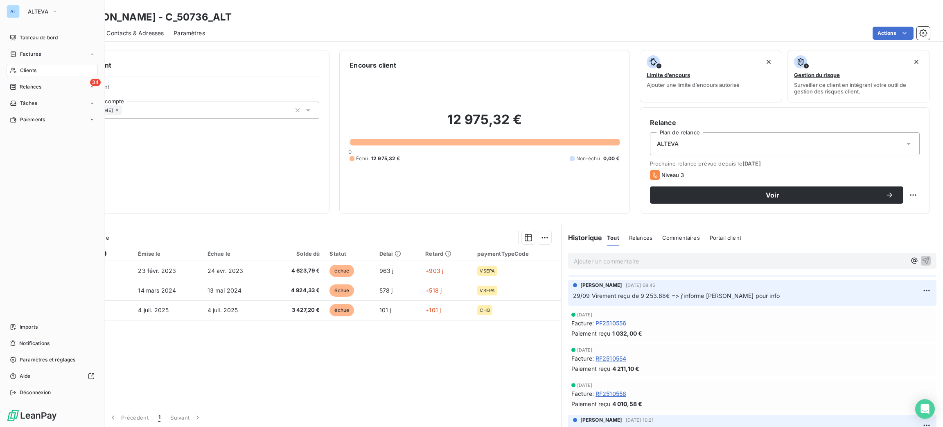
click at [22, 69] on span "Clients" at bounding box center [28, 70] width 16 height 7
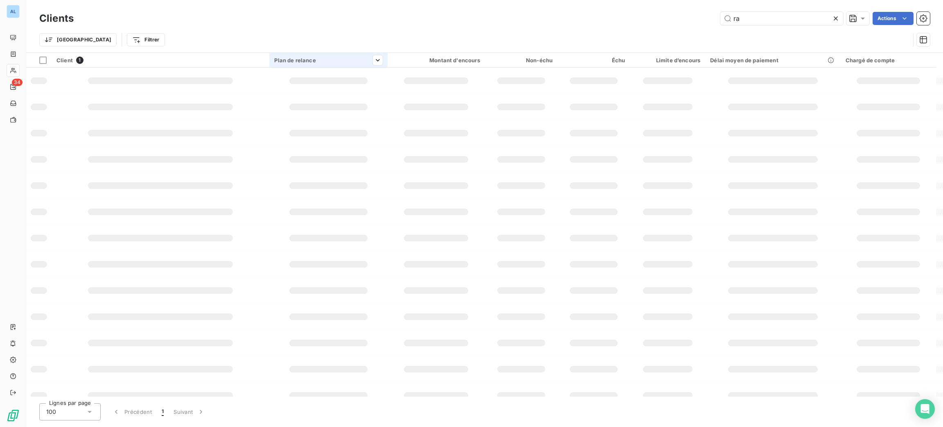
type input "r"
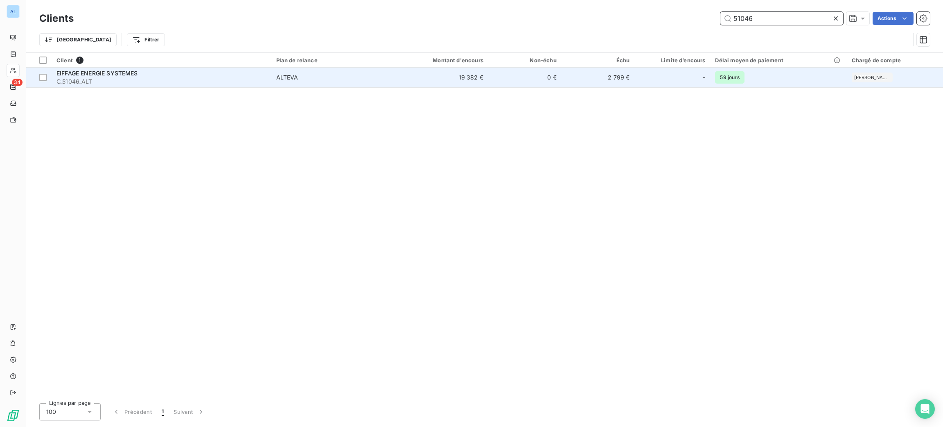
type input "51046"
click at [169, 86] on td "EIFFAGE ENERGIE SYSTEMES C_51046_ALT" at bounding box center [162, 78] width 220 height 20
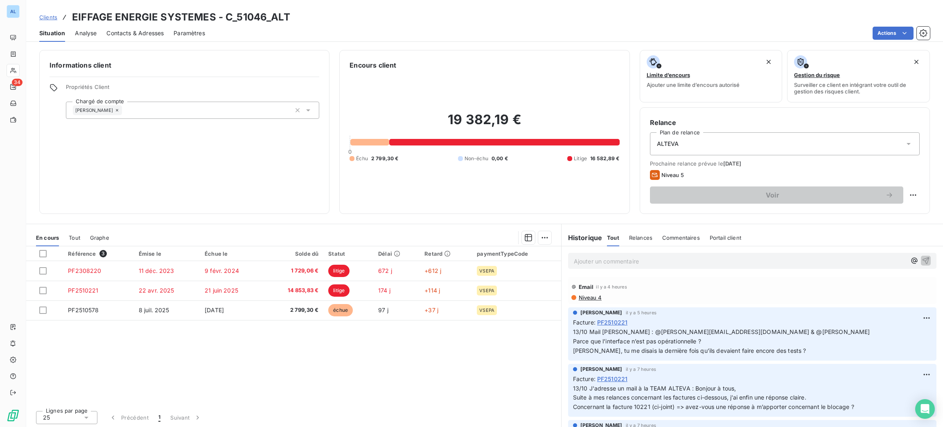
click at [183, 386] on div "Référence 3 Émise le Échue le Solde dû Statut Délai Retard paymentTypeCode PF23…" at bounding box center [293, 325] width 535 height 158
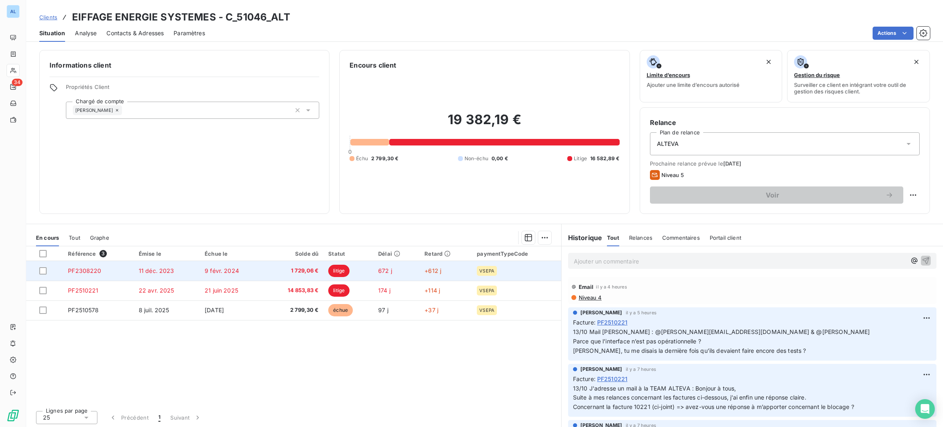
click at [149, 272] on span "11 déc. 2023" at bounding box center [157, 270] width 36 height 7
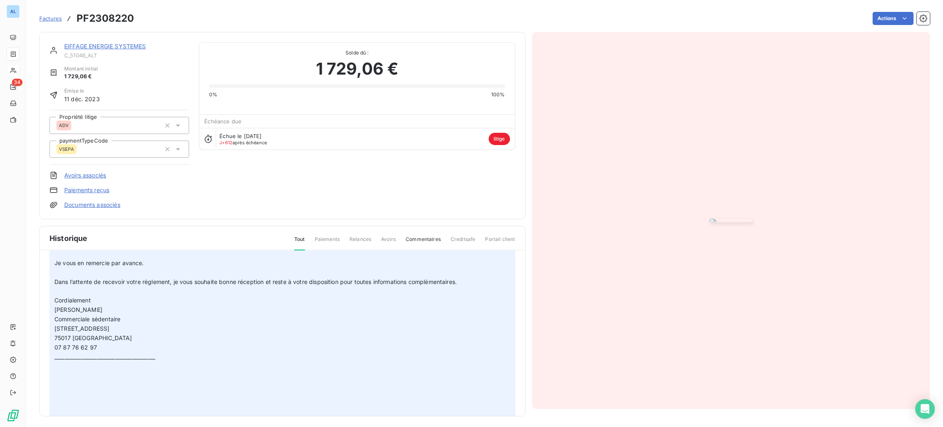
scroll to position [1865, 0]
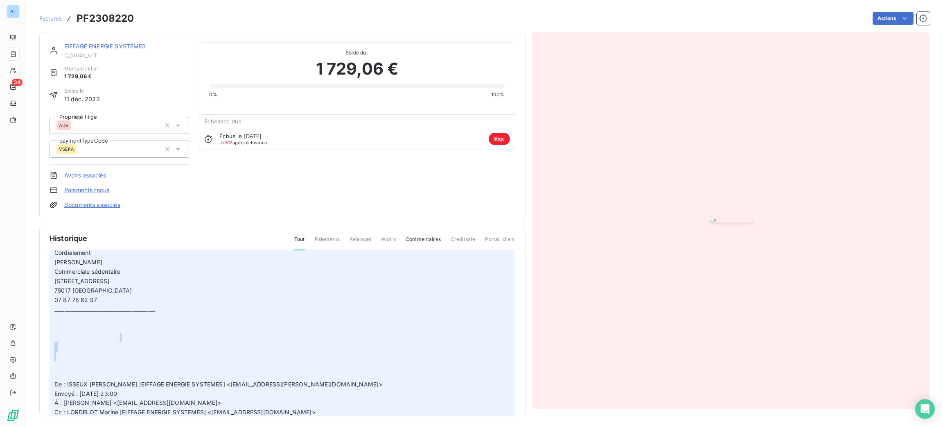
drag, startPoint x: 490, startPoint y: 323, endPoint x: 493, endPoint y: 348, distance: 24.3
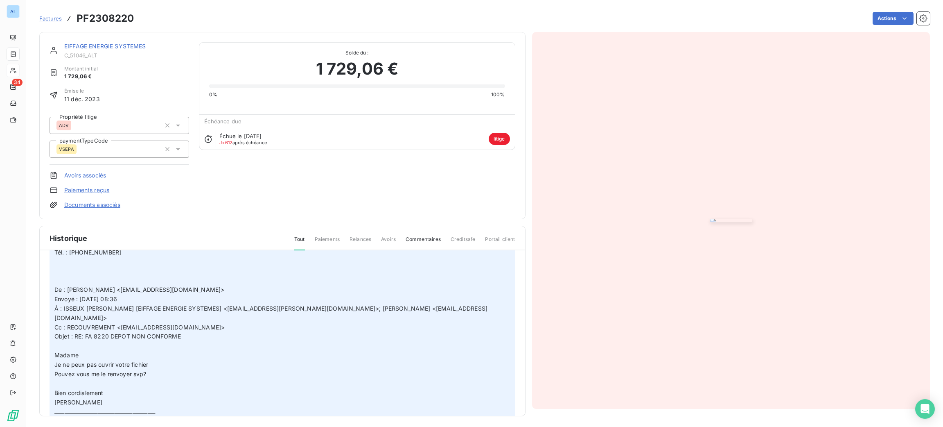
scroll to position [701, 0]
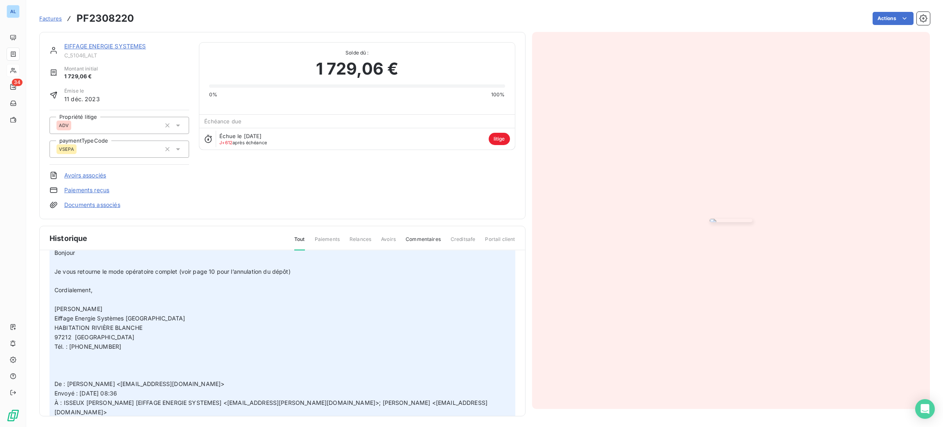
drag, startPoint x: 502, startPoint y: 291, endPoint x: 492, endPoint y: 247, distance: 44.9
click at [492, 247] on div "Historique Tout Paiements Relances Avoirs Commentaires Creditsafe Portail clien…" at bounding box center [283, 321] width 486 height 190
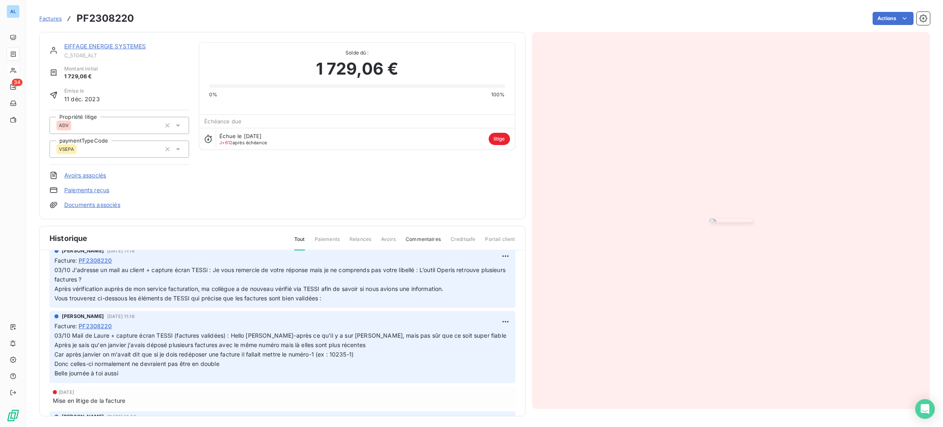
scroll to position [0, 0]
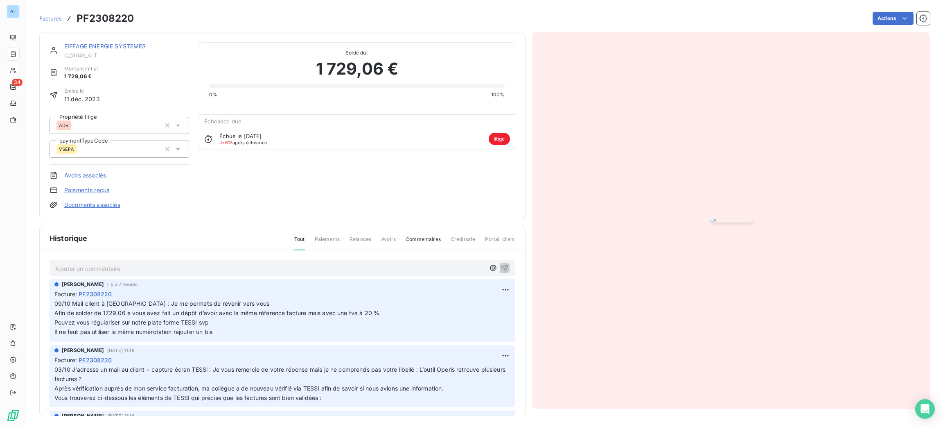
click at [427, 357] on div "Facture : PF2308220" at bounding box center [282, 359] width 456 height 9
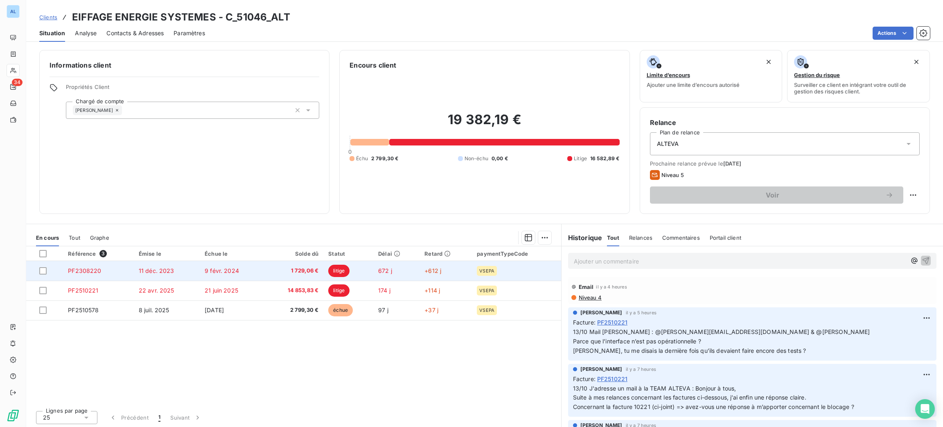
click at [181, 271] on td "11 déc. 2023" at bounding box center [167, 271] width 66 height 20
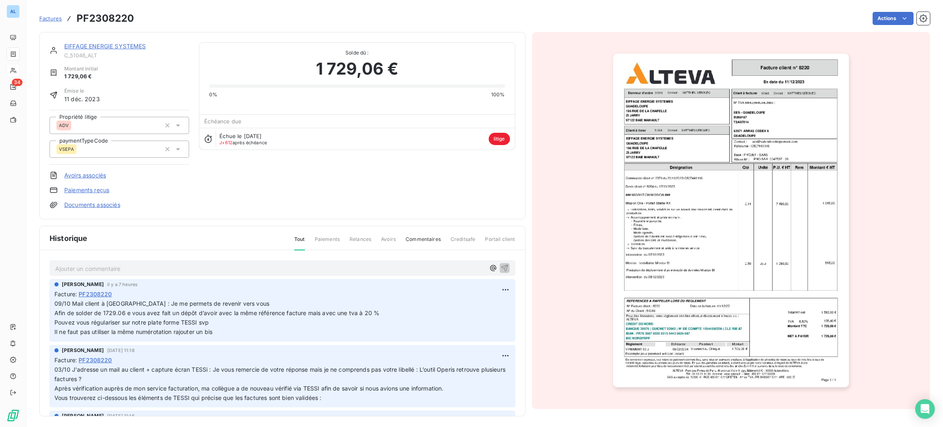
click at [181, 271] on p "Ajouter un commentaire ﻿" at bounding box center [270, 268] width 430 height 10
drag, startPoint x: 332, startPoint y: 272, endPoint x: 329, endPoint y: 269, distance: 4.4
click at [329, 269] on div "13/10 Mail Anne Claire à Laure si le" at bounding box center [283, 267] width 466 height 15
click at [329, 269] on p "13/10 Mail Anne Claire à Laure si le" at bounding box center [270, 267] width 430 height 9
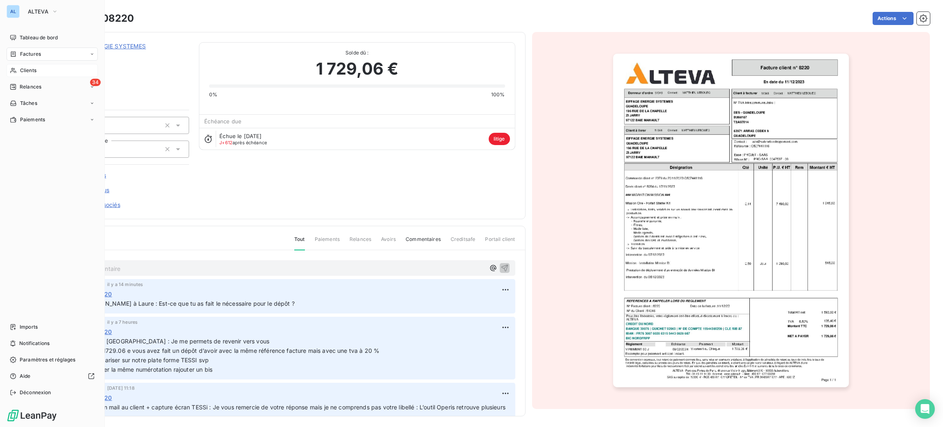
click at [19, 67] on div "Clients" at bounding box center [52, 70] width 91 height 13
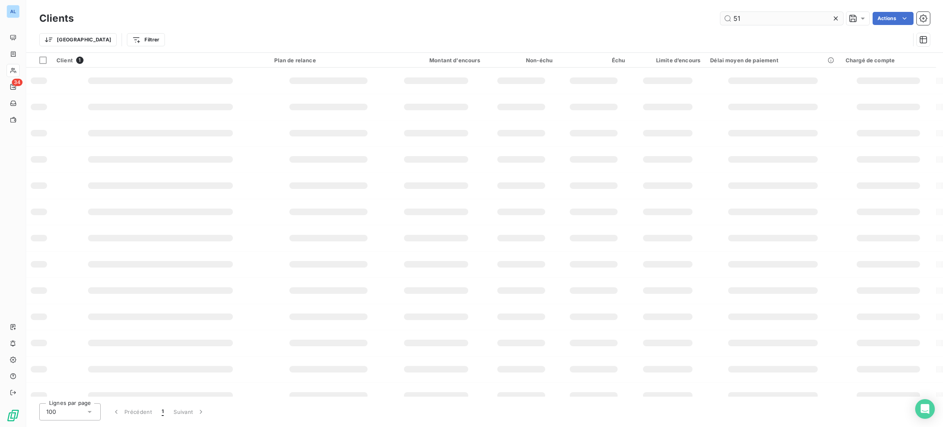
type input "5"
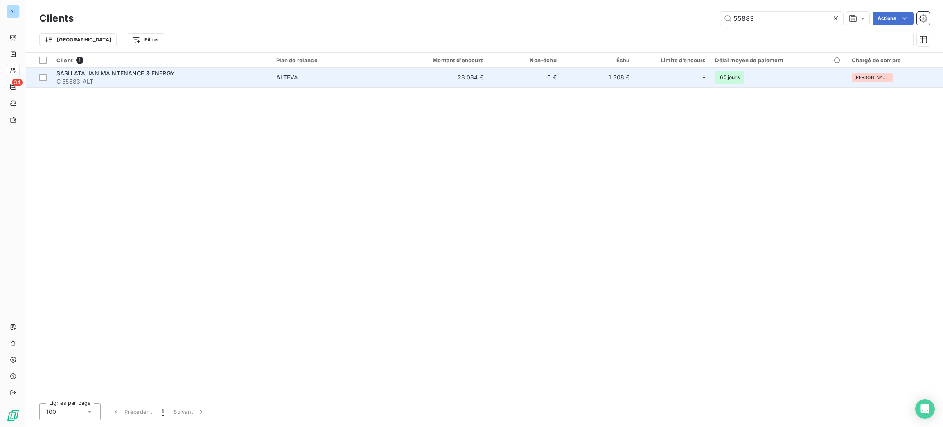
type input "55883"
click at [556, 74] on td "0 €" at bounding box center [524, 78] width 73 height 20
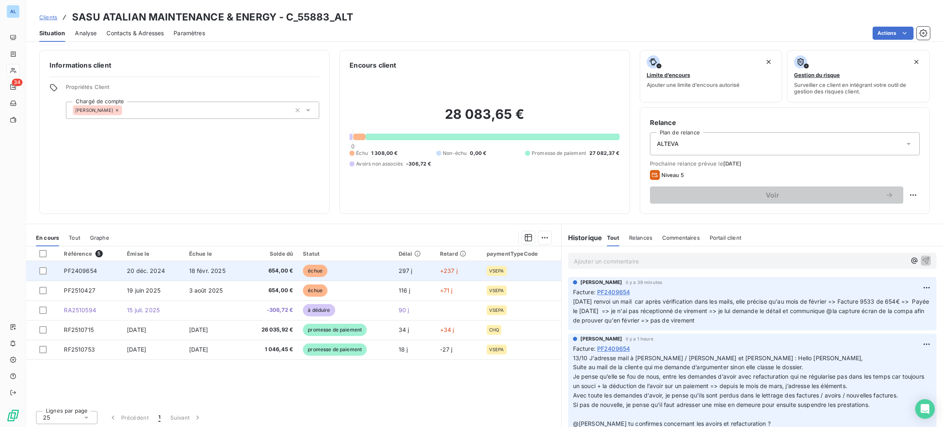
click at [360, 267] on td "échue" at bounding box center [346, 271] width 96 height 20
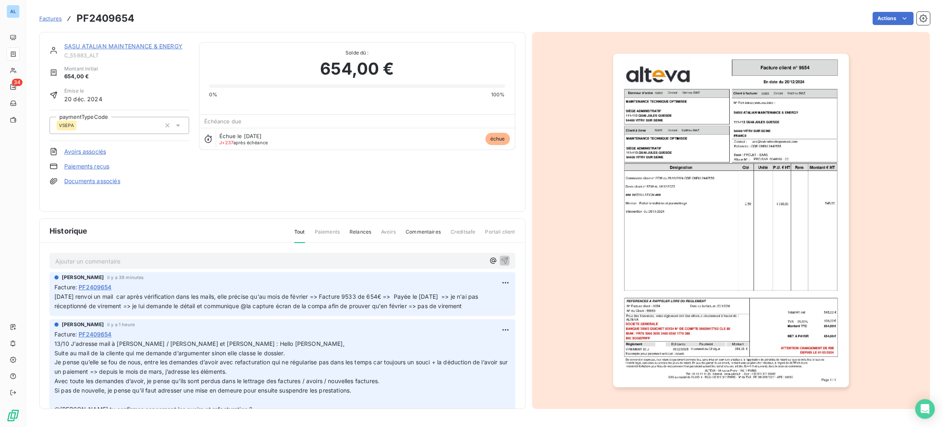
click at [271, 258] on p "Ajouter un commentaire ﻿" at bounding box center [270, 261] width 430 height 10
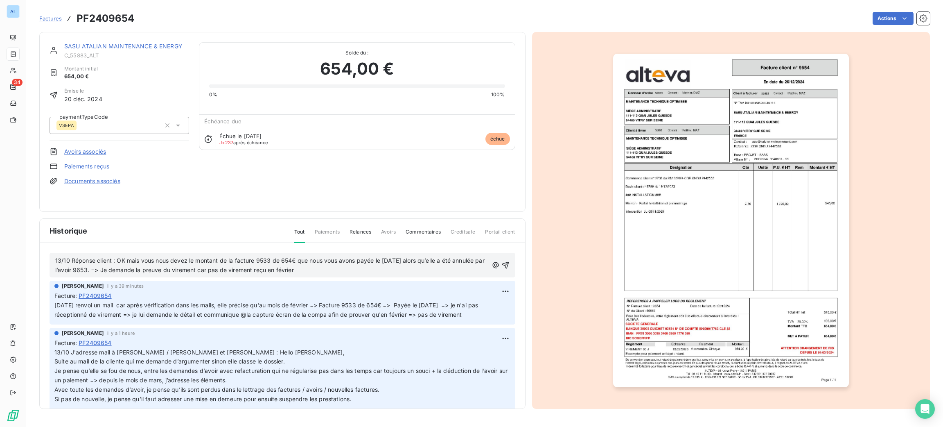
click at [286, 267] on span "13/10 Réponse client : OK mais vous nous devez le montant de la facture 9533 de…" at bounding box center [270, 265] width 431 height 16
click at [502, 263] on icon "button" at bounding box center [506, 265] width 8 height 8
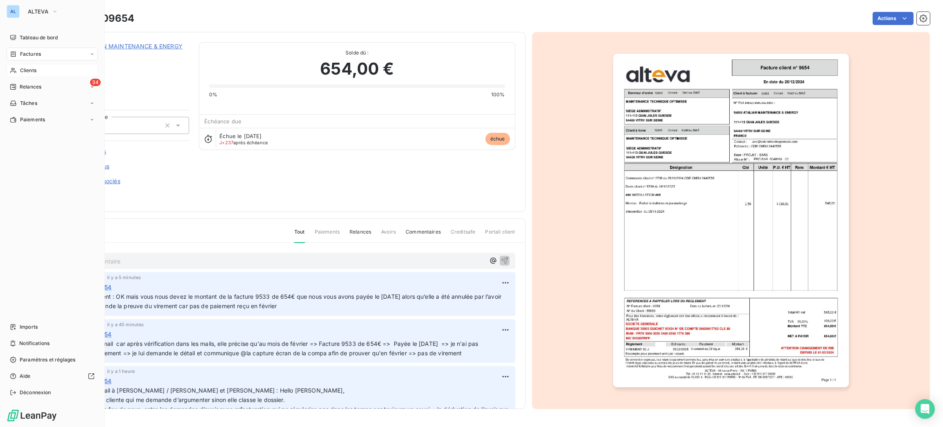
click at [30, 68] on span "Clients" at bounding box center [28, 70] width 16 height 7
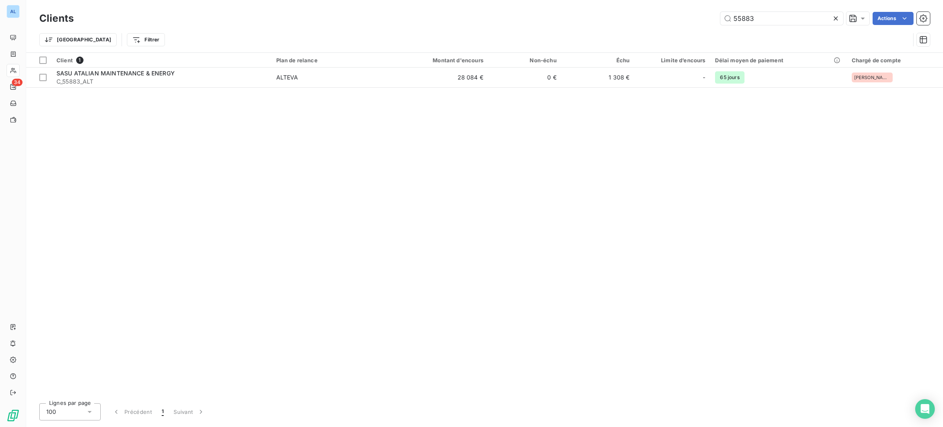
drag, startPoint x: 769, startPoint y: 18, endPoint x: 635, endPoint y: -18, distance: 139.6
click at [635, 0] on html "AL 34 Clients 55883 Actions Trier Filtrer Client 1 Plan de relance Montant d'en…" at bounding box center [471, 213] width 943 height 427
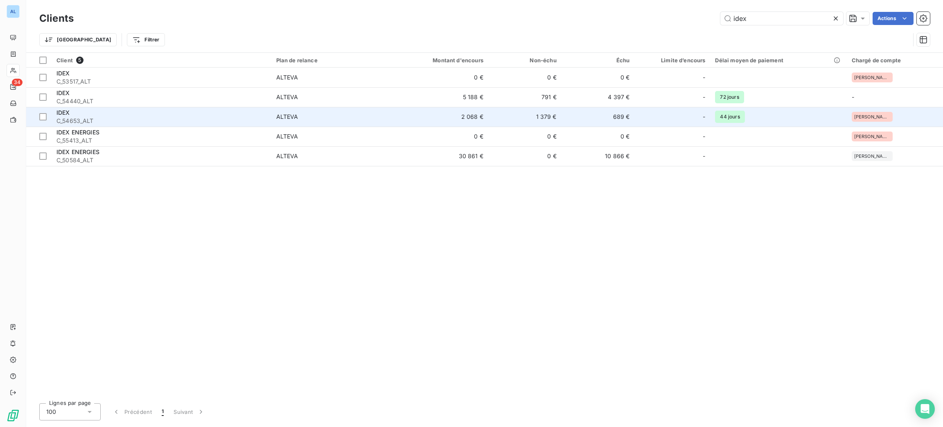
type input "idex"
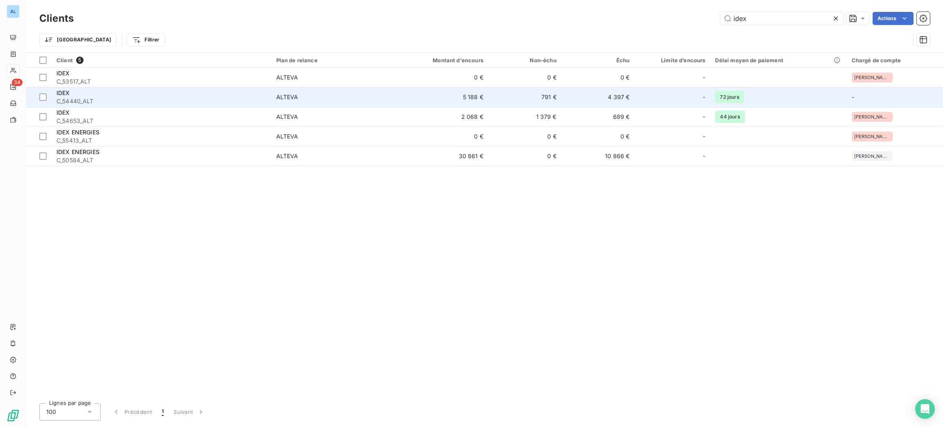
click at [373, 98] on span "ALTEVA" at bounding box center [330, 97] width 109 height 8
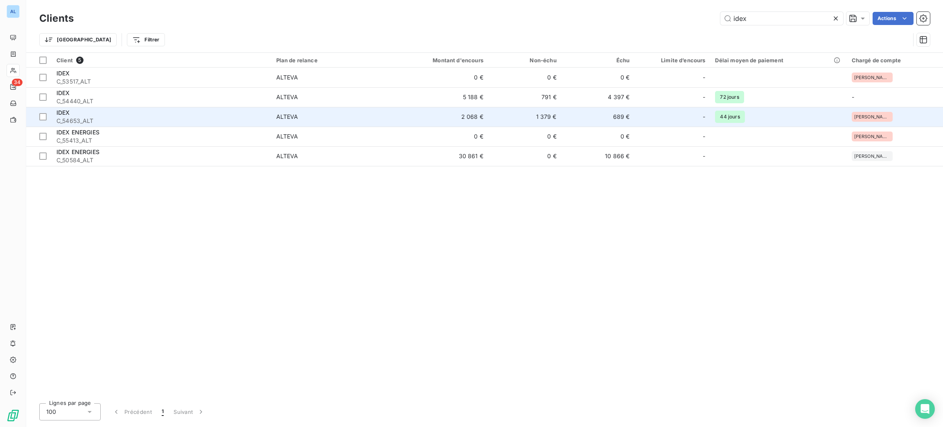
click at [314, 123] on td "ALTEVA" at bounding box center [330, 117] width 119 height 20
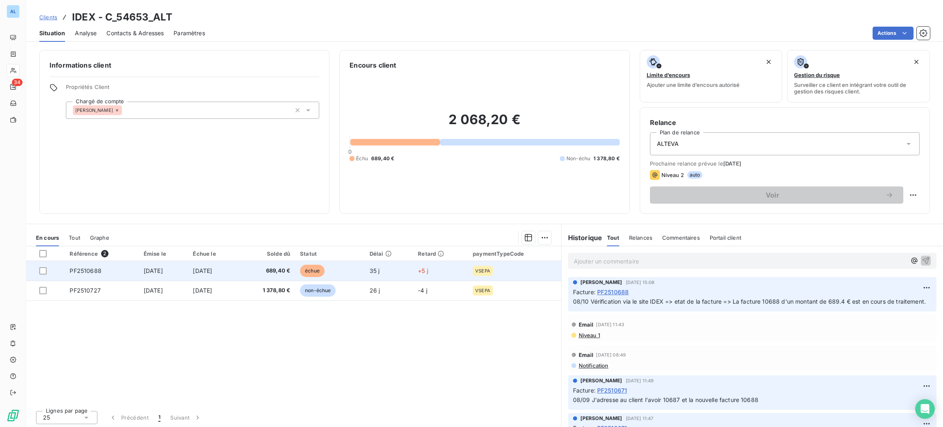
click at [227, 277] on td "8 oct. 2025" at bounding box center [213, 271] width 50 height 20
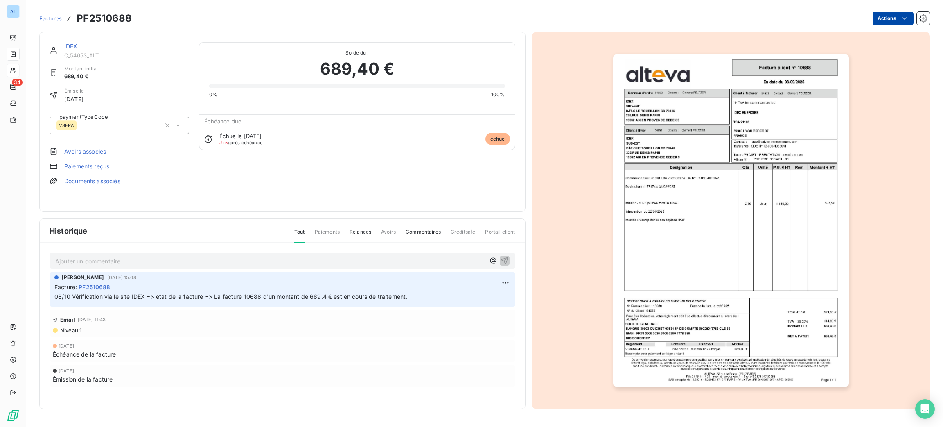
click at [884, 16] on html "AL 34 Factures PF2510688 Actions IDEX C_54653_ALT Montant initial 689,40 € Émis…" at bounding box center [471, 213] width 943 height 427
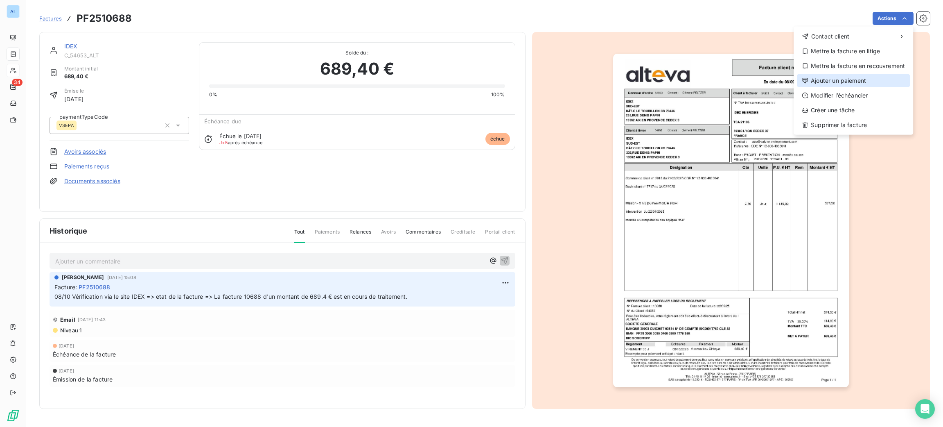
click at [850, 77] on div "Ajouter un paiement" at bounding box center [853, 80] width 113 height 13
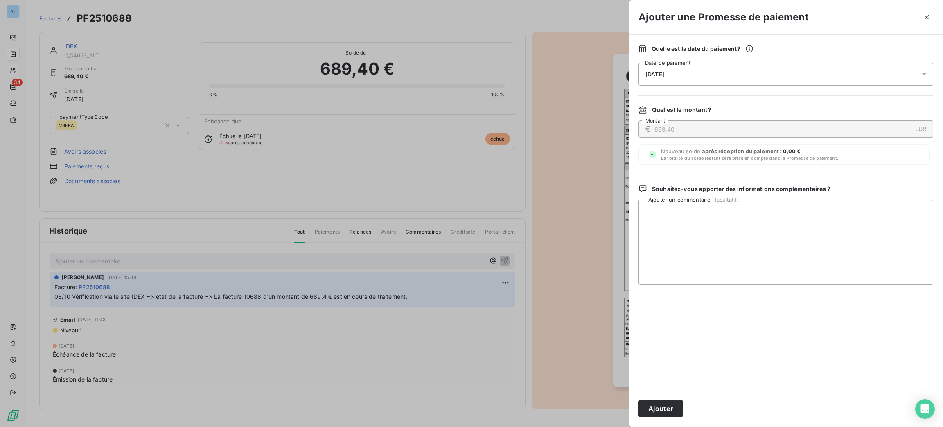
click at [763, 63] on div "14/10/2025" at bounding box center [786, 74] width 295 height 23
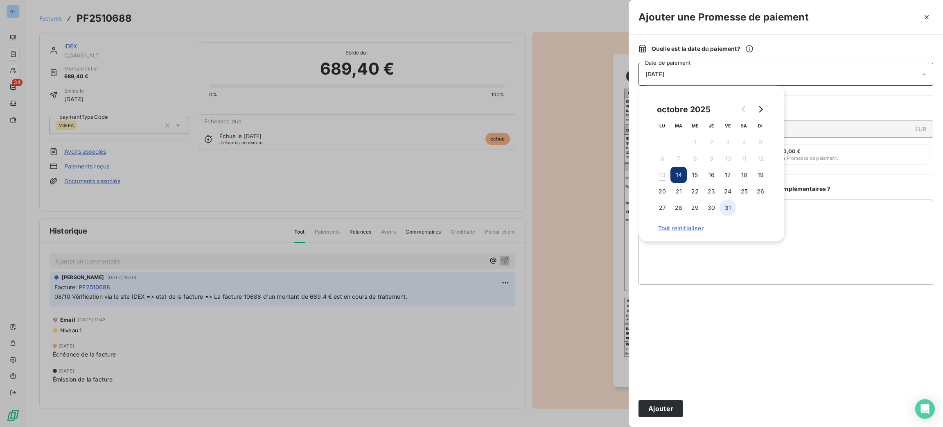
click at [727, 204] on button "31" at bounding box center [728, 207] width 16 height 16
click at [711, 251] on textarea "Ajouter un commentaire ( facultatif )" at bounding box center [786, 241] width 295 height 85
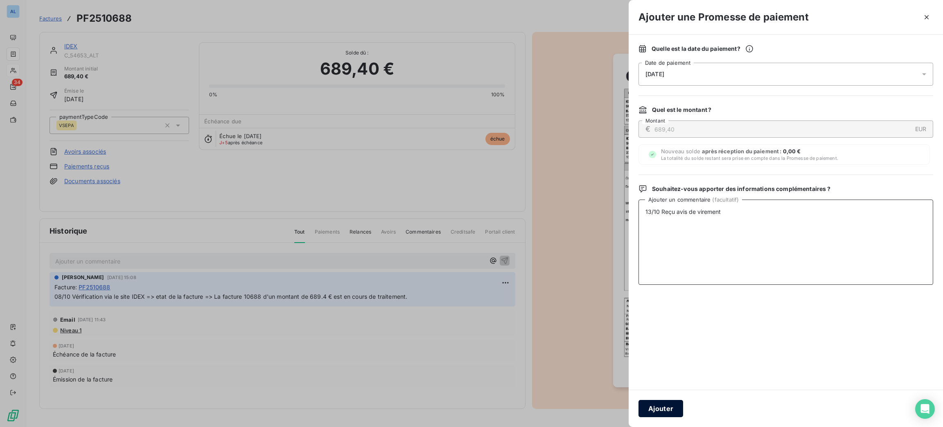
type textarea "13/10 Reçu avis de virement"
click at [648, 411] on button "Ajouter" at bounding box center [661, 408] width 45 height 17
